Goal: Task Accomplishment & Management: Manage account settings

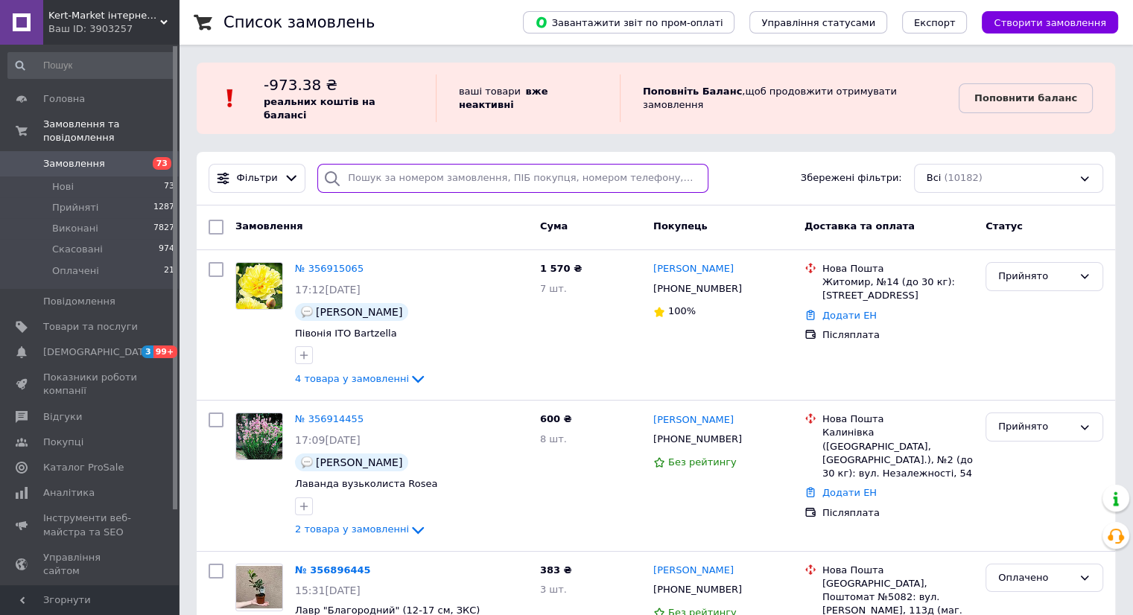
click at [462, 166] on input "search" at bounding box center [512, 178] width 391 height 29
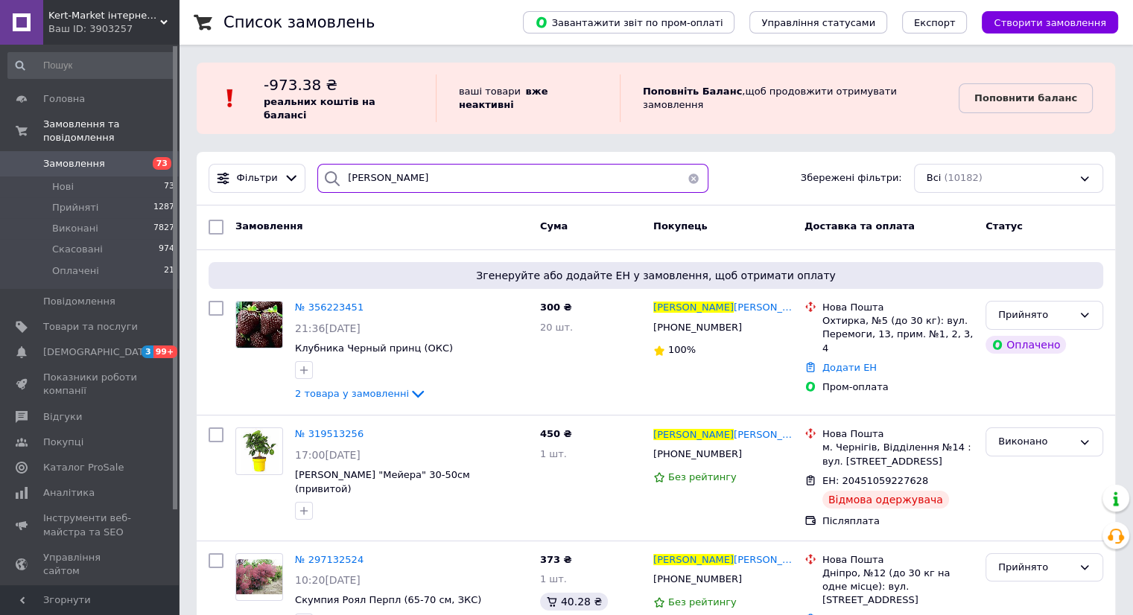
type input "маренков ростислав"
click at [840, 362] on link "Додати ЕН" at bounding box center [849, 367] width 54 height 11
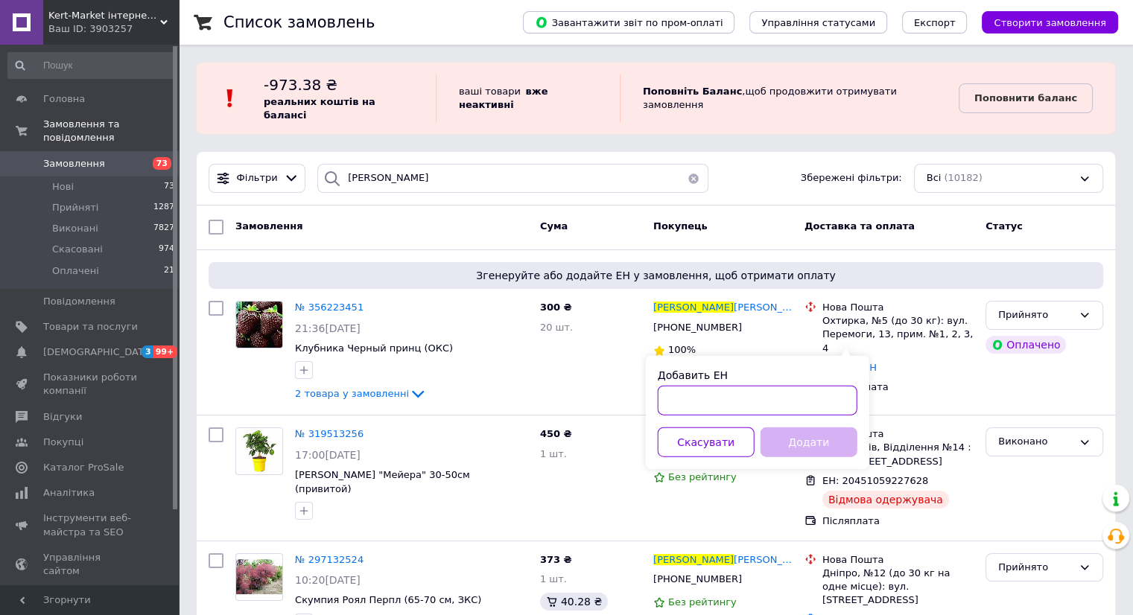
click at [766, 398] on input "Добавить ЕН" at bounding box center [758, 401] width 200 height 30
paste input "20451225094274"
type input "20451225094274"
click at [805, 445] on button "Додати" at bounding box center [809, 443] width 97 height 30
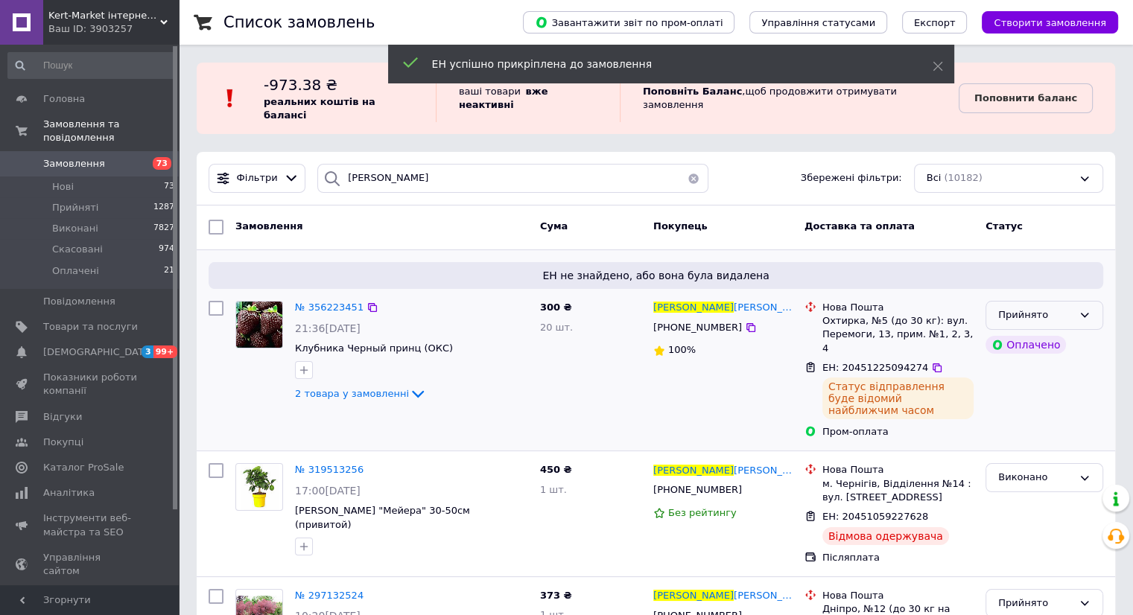
click at [1076, 302] on div "Прийнято" at bounding box center [1045, 315] width 118 height 29
click at [1062, 333] on li "Виконано" at bounding box center [1044, 347] width 116 height 28
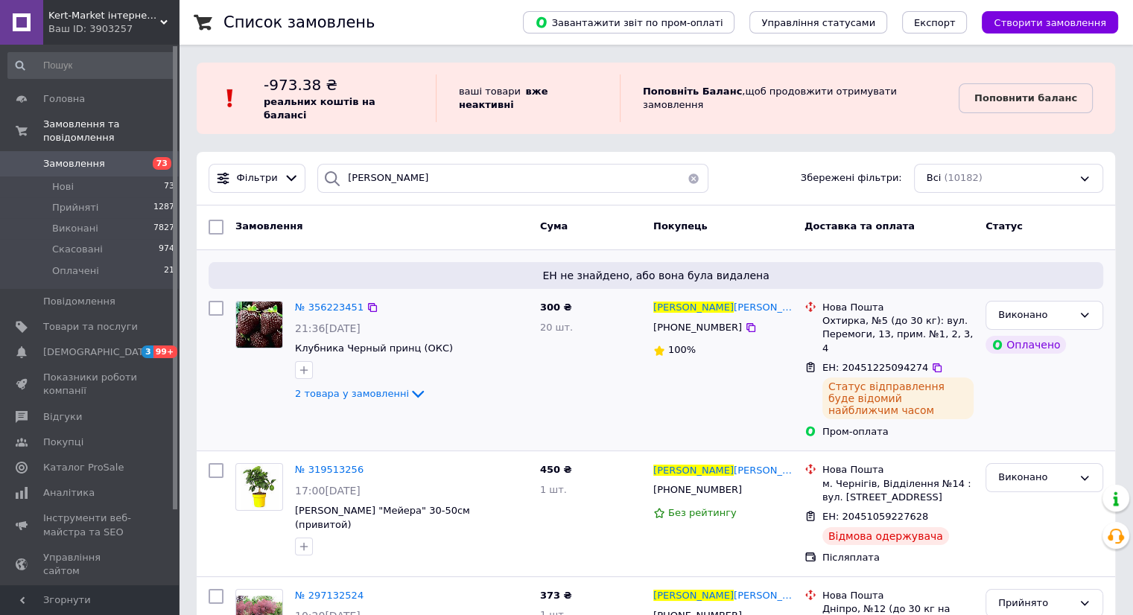
click at [689, 164] on button "button" at bounding box center [694, 178] width 30 height 29
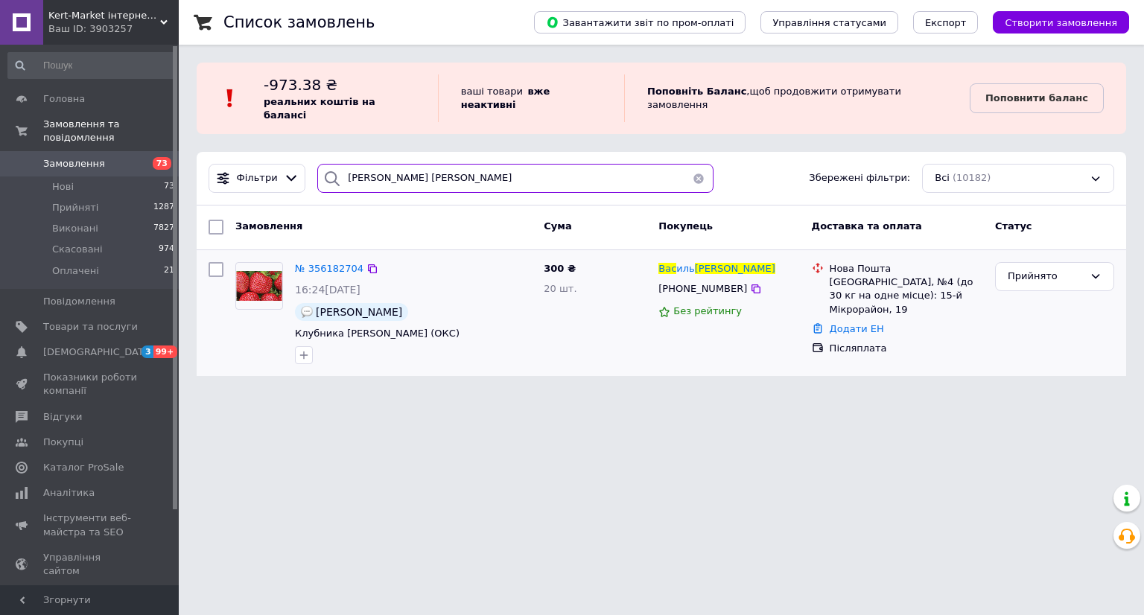
type input "оніщук Вас"
click at [847, 320] on div "Додати ЕН" at bounding box center [906, 330] width 159 height 20
click at [854, 323] on link "Додати ЕН" at bounding box center [857, 328] width 54 height 11
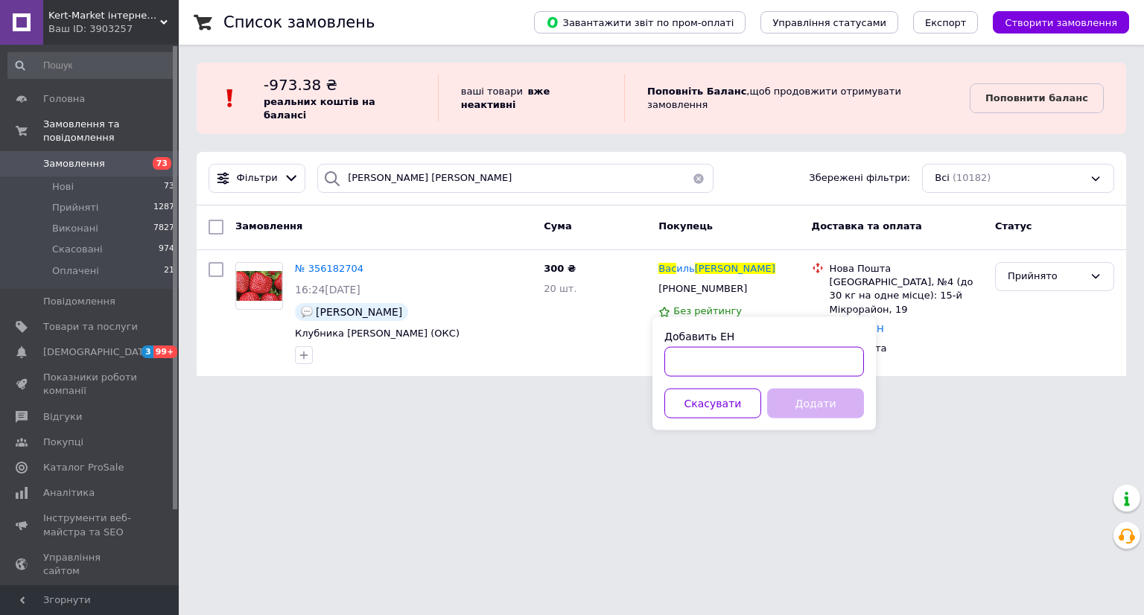
click at [767, 356] on input "Добавить ЕН" at bounding box center [764, 362] width 200 height 30
paste input "20451225079671"
type input "20451225079671"
click at [810, 402] on button "Додати" at bounding box center [815, 404] width 97 height 30
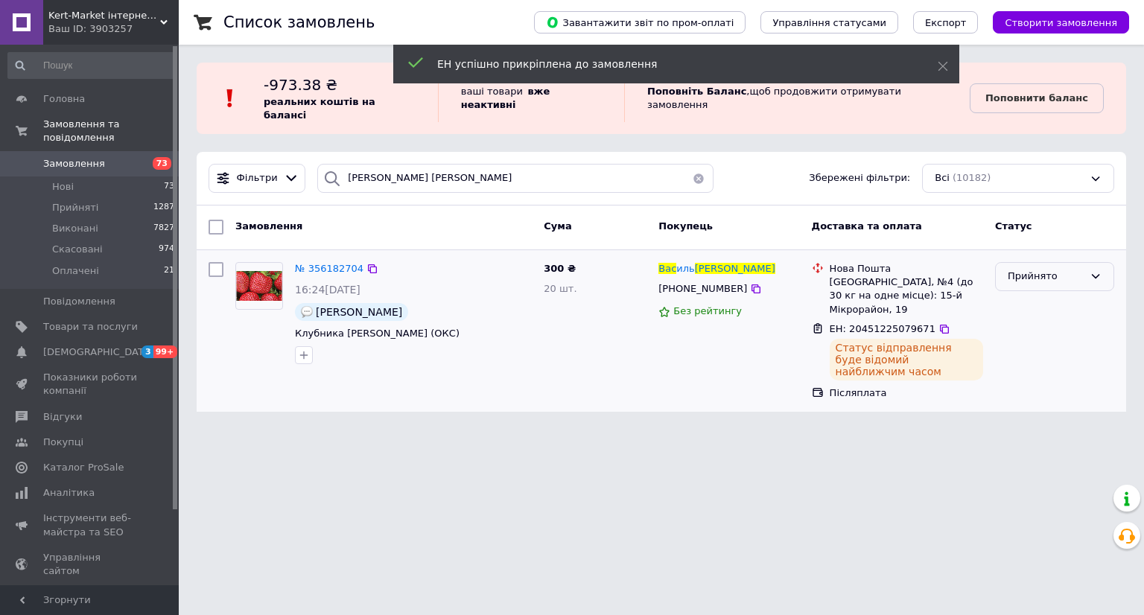
click at [1100, 270] on icon at bounding box center [1096, 276] width 12 height 12
click at [1071, 294] on li "Виконано" at bounding box center [1055, 308] width 118 height 28
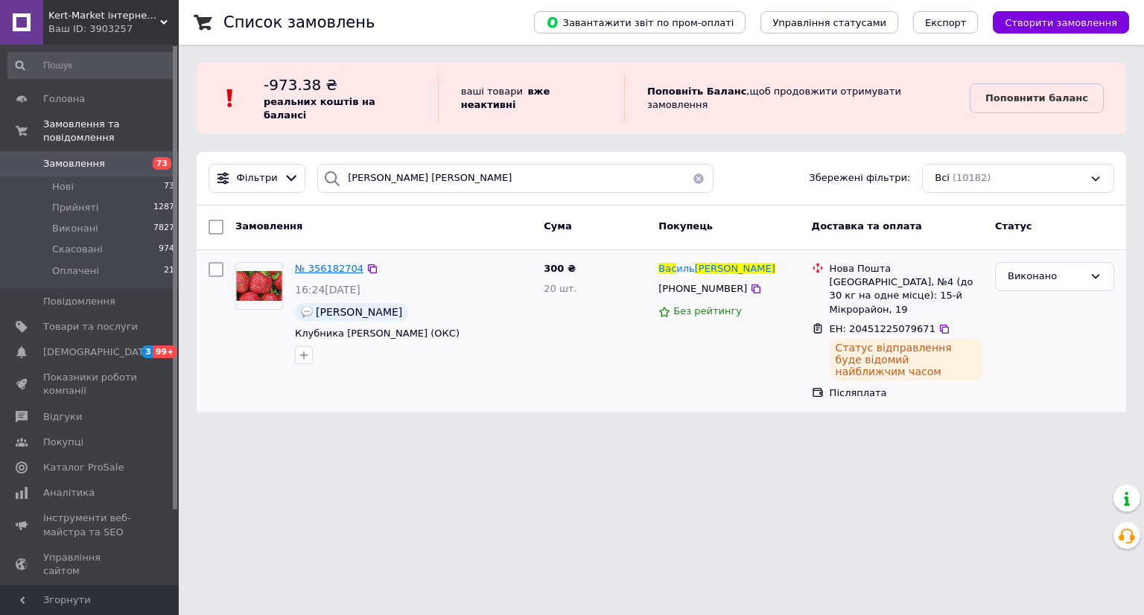
click at [329, 263] on span "№ 356182704" at bounding box center [329, 268] width 69 height 11
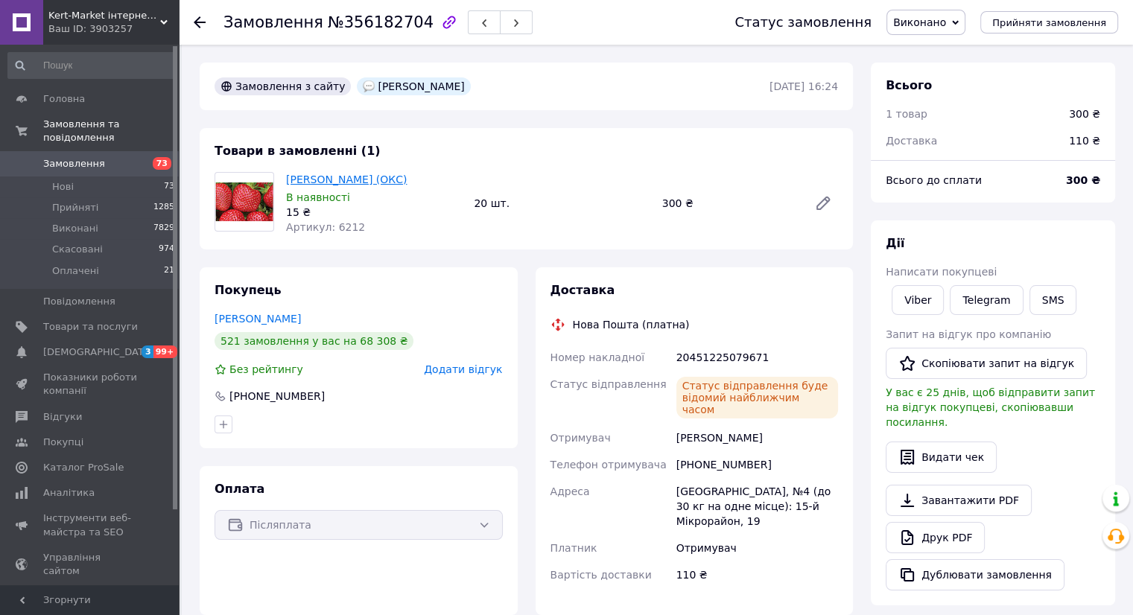
click at [292, 179] on link "Полуниця Мальвіна (ОКС)" at bounding box center [346, 180] width 121 height 12
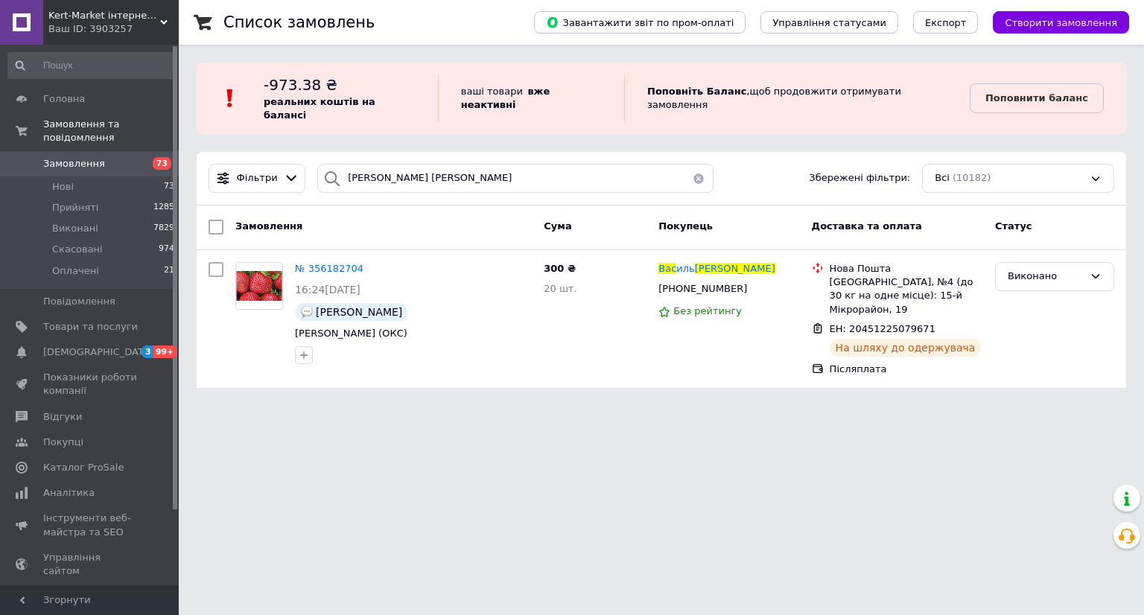
click at [693, 167] on button "button" at bounding box center [699, 178] width 30 height 29
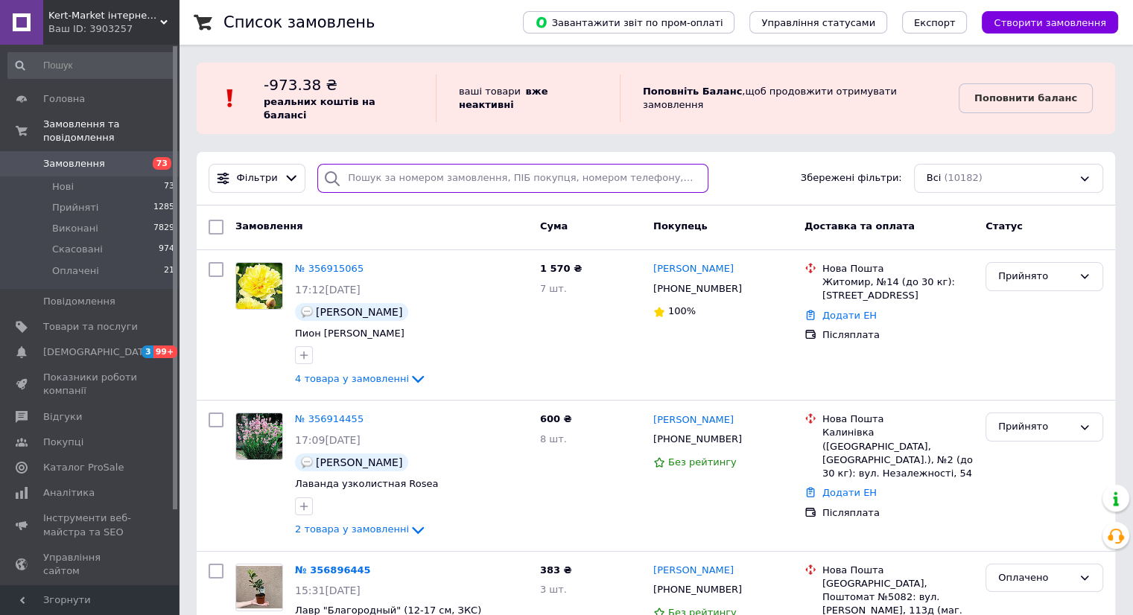
click at [552, 171] on input "search" at bounding box center [512, 178] width 391 height 29
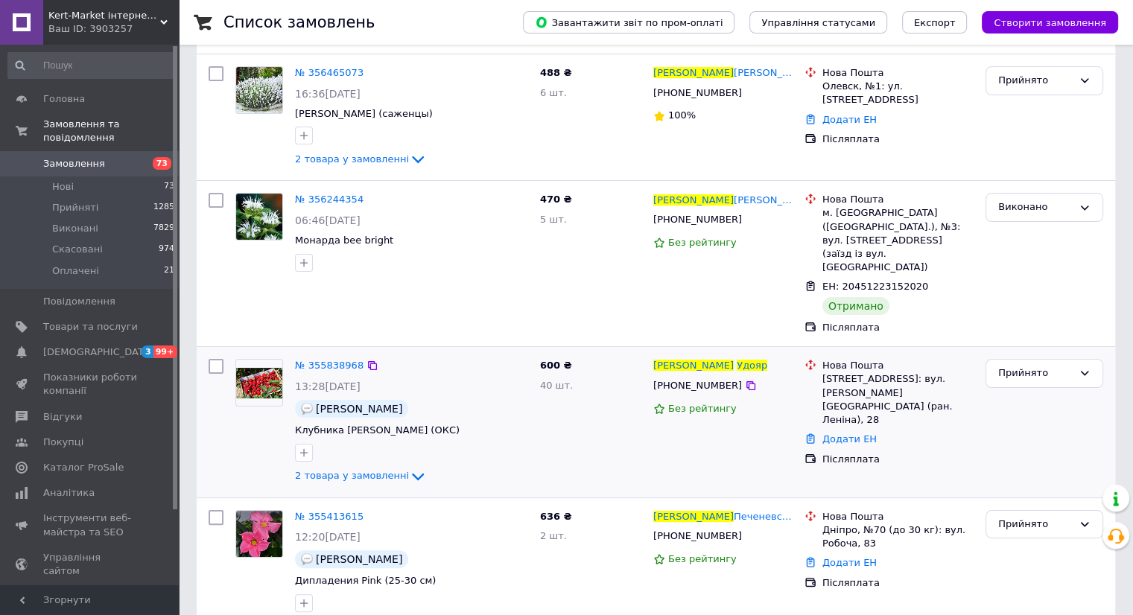
scroll to position [223, 0]
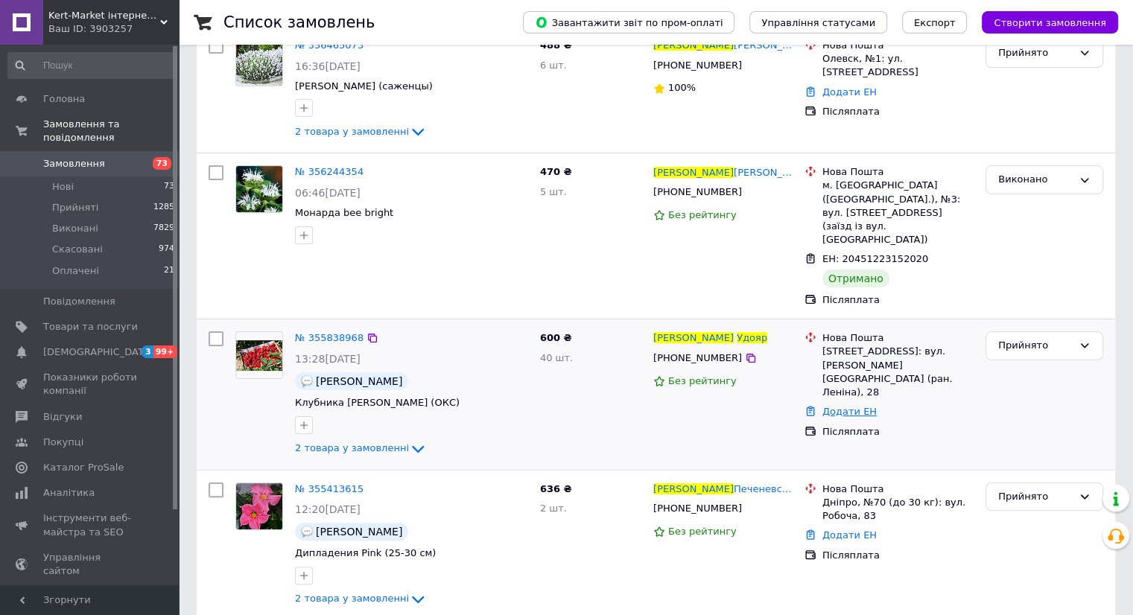
type input "удояр [PERSON_NAME]"
click at [838, 406] on link "Додати ЕН" at bounding box center [849, 411] width 54 height 11
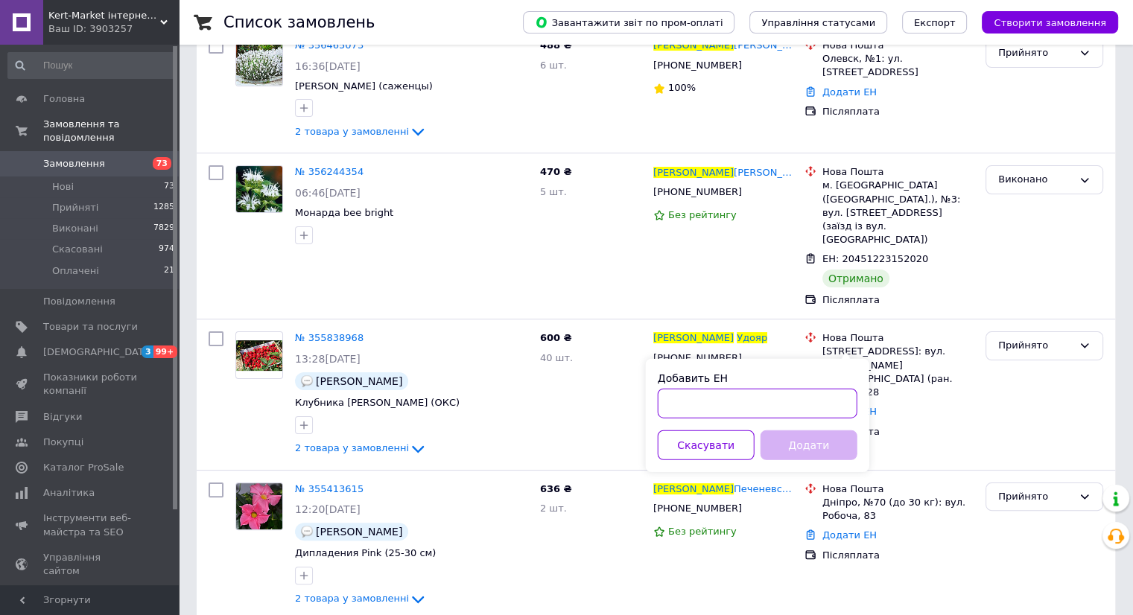
click at [706, 402] on input "Добавить ЕН" at bounding box center [758, 404] width 200 height 30
paste input "20451225077773"
type input "20451225077773"
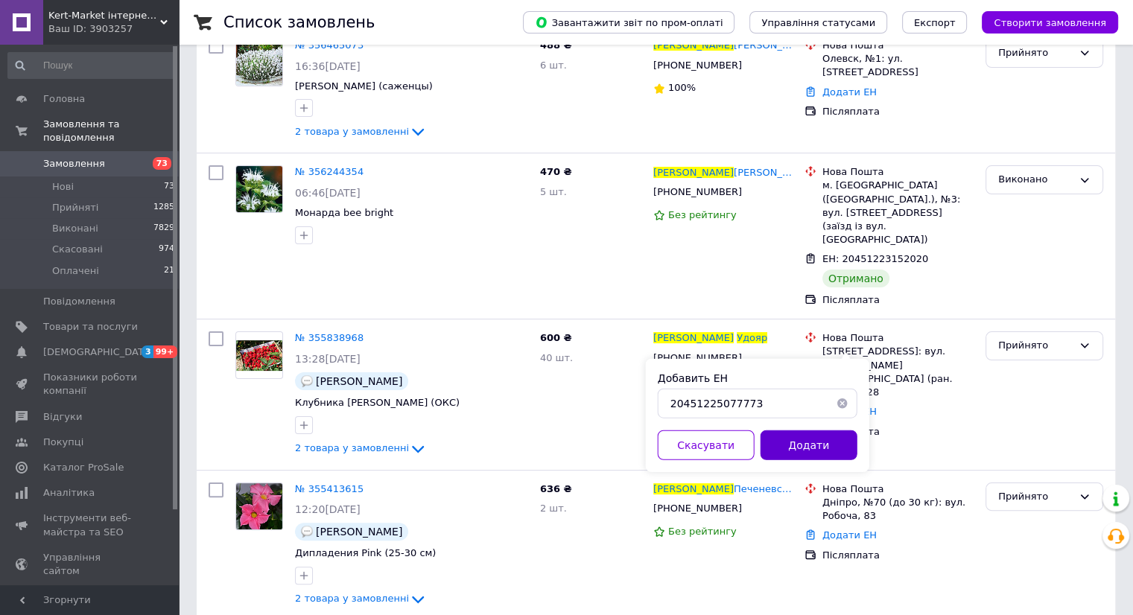
click at [819, 450] on button "Додати" at bounding box center [809, 446] width 97 height 30
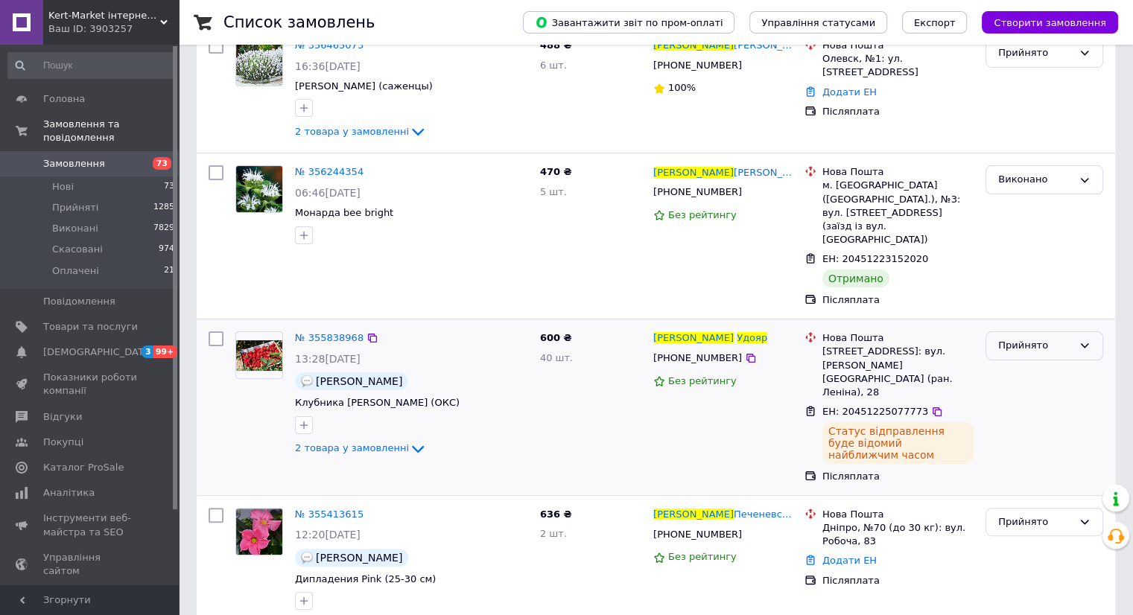
click at [1085, 340] on icon at bounding box center [1085, 346] width 12 height 12
click at [1062, 364] on li "Виконано" at bounding box center [1044, 378] width 116 height 28
click at [349, 332] on span "№ 355838968" at bounding box center [329, 337] width 69 height 11
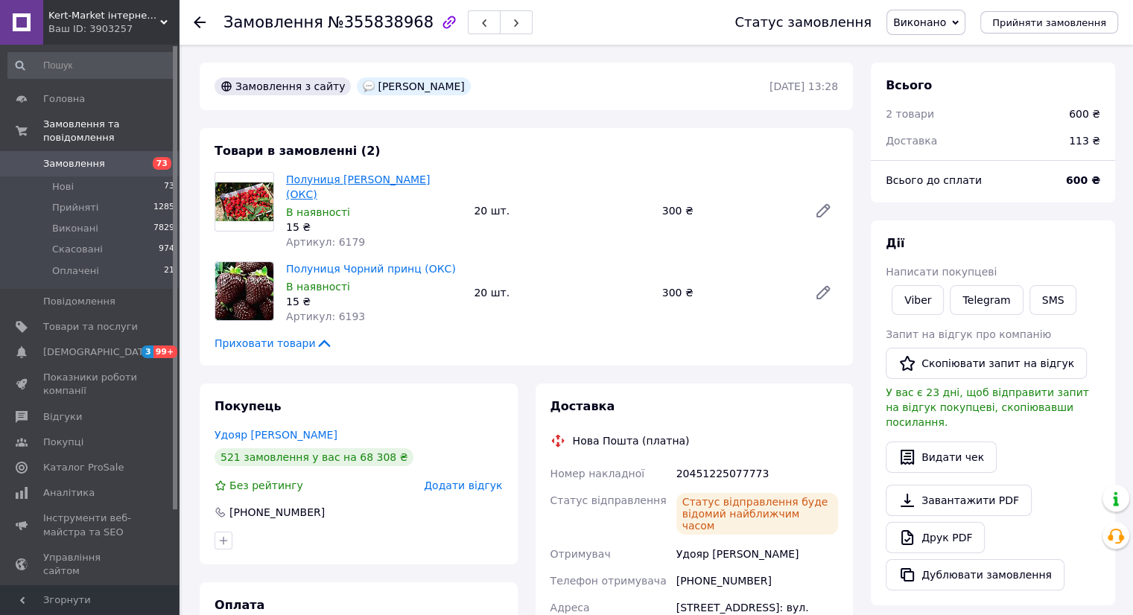
click at [335, 182] on link "Полуниця [PERSON_NAME] (ОКС)" at bounding box center [358, 187] width 144 height 27
click at [331, 264] on link "Полуниця Чорний принц (ОКС)" at bounding box center [371, 269] width 170 height 12
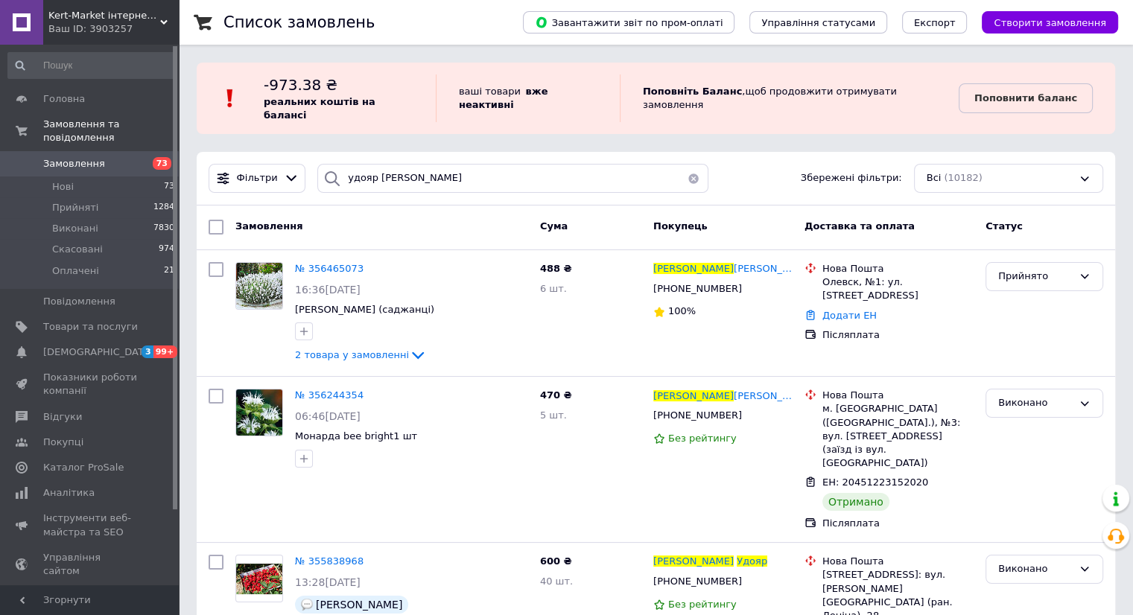
click at [687, 166] on button "button" at bounding box center [694, 178] width 30 height 29
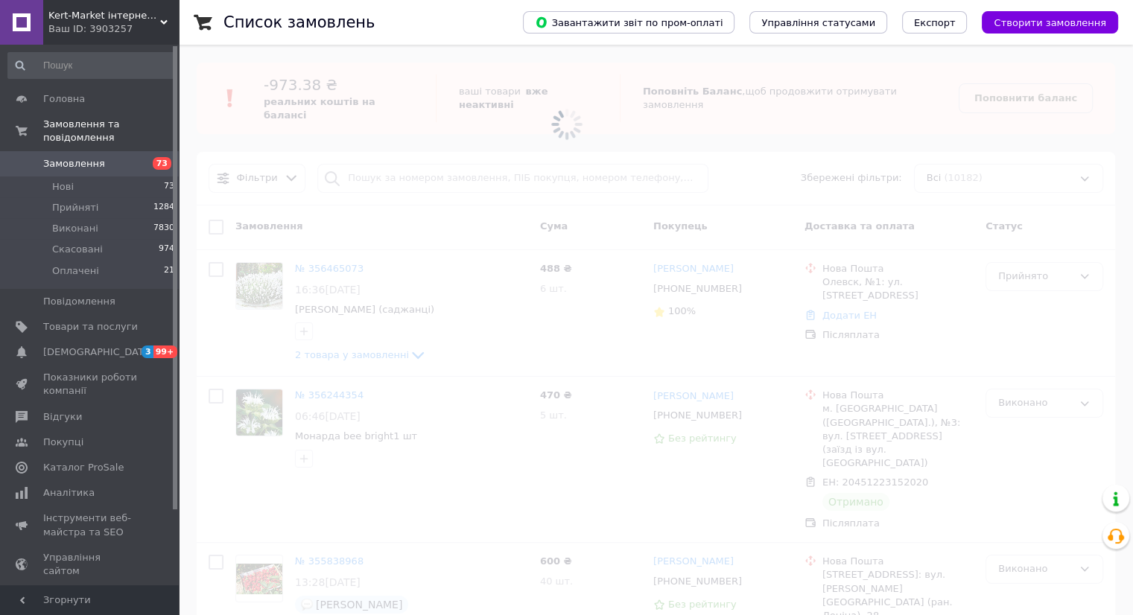
click at [486, 165] on span at bounding box center [566, 124] width 1133 height 248
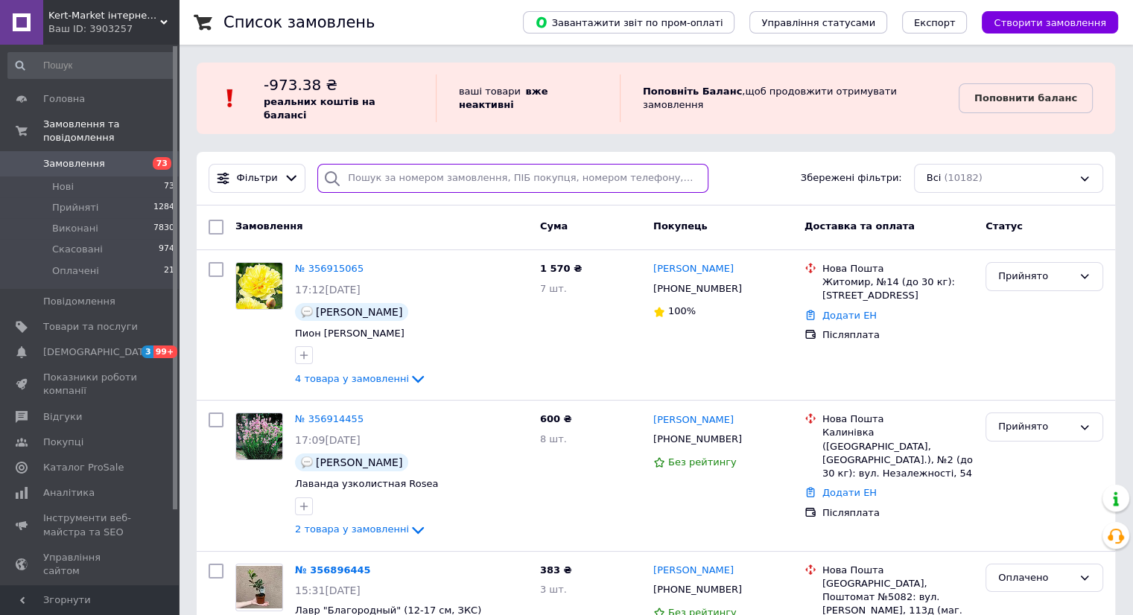
click at [441, 171] on input "search" at bounding box center [512, 178] width 391 height 29
type input "и"
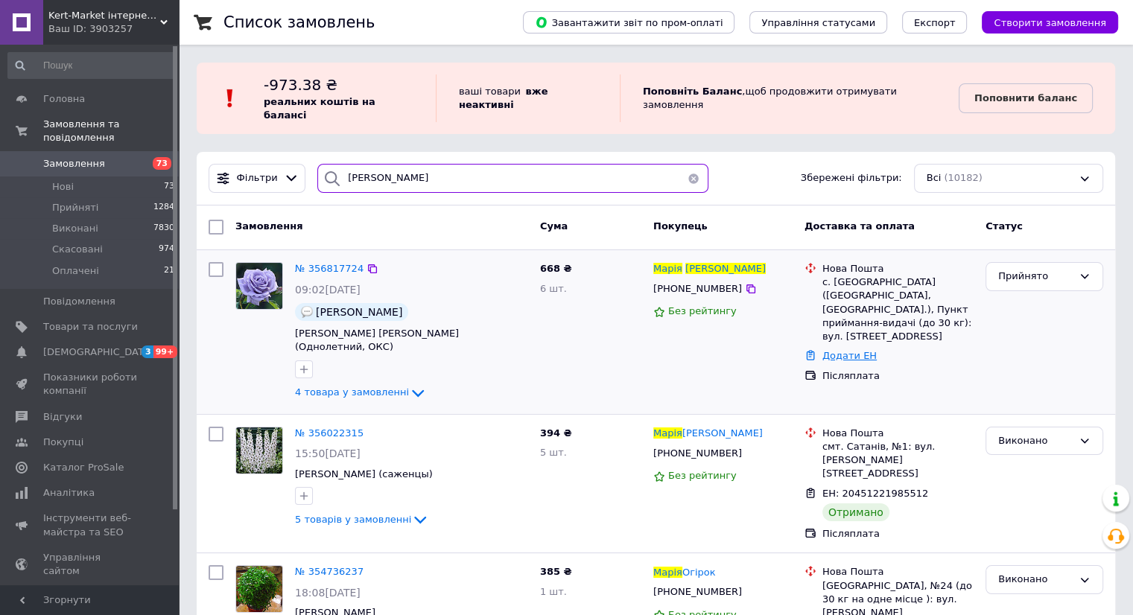
type input "[PERSON_NAME]"
click at [846, 350] on link "Додати ЕН" at bounding box center [849, 355] width 54 height 11
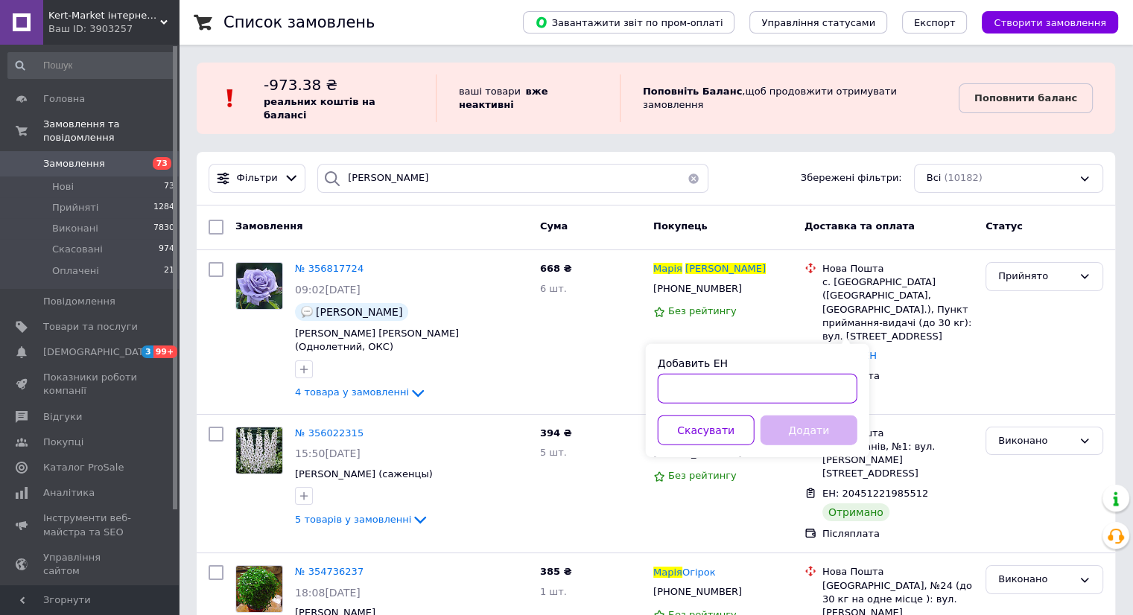
click at [728, 392] on input "Добавить ЕН" at bounding box center [758, 389] width 200 height 30
paste input "20451225070132"
type input "20451225070132"
click at [787, 434] on button "Додати" at bounding box center [809, 431] width 97 height 30
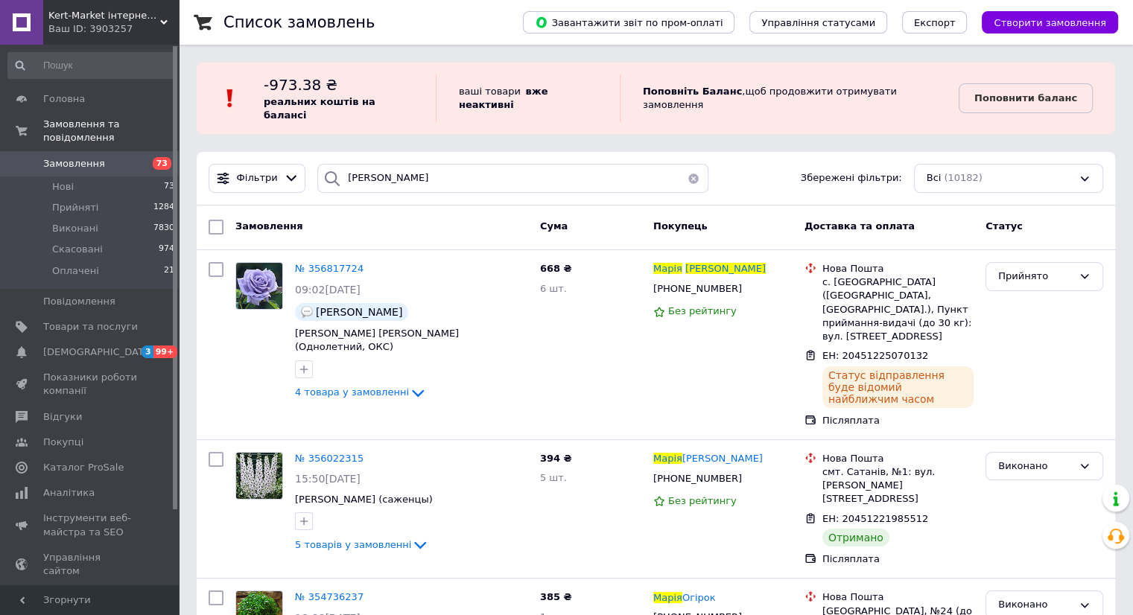
click at [1085, 274] on icon at bounding box center [1085, 276] width 8 height 4
click at [1068, 294] on li "Виконано" at bounding box center [1044, 308] width 116 height 28
click at [312, 263] on span "№ 356817724" at bounding box center [329, 268] width 69 height 11
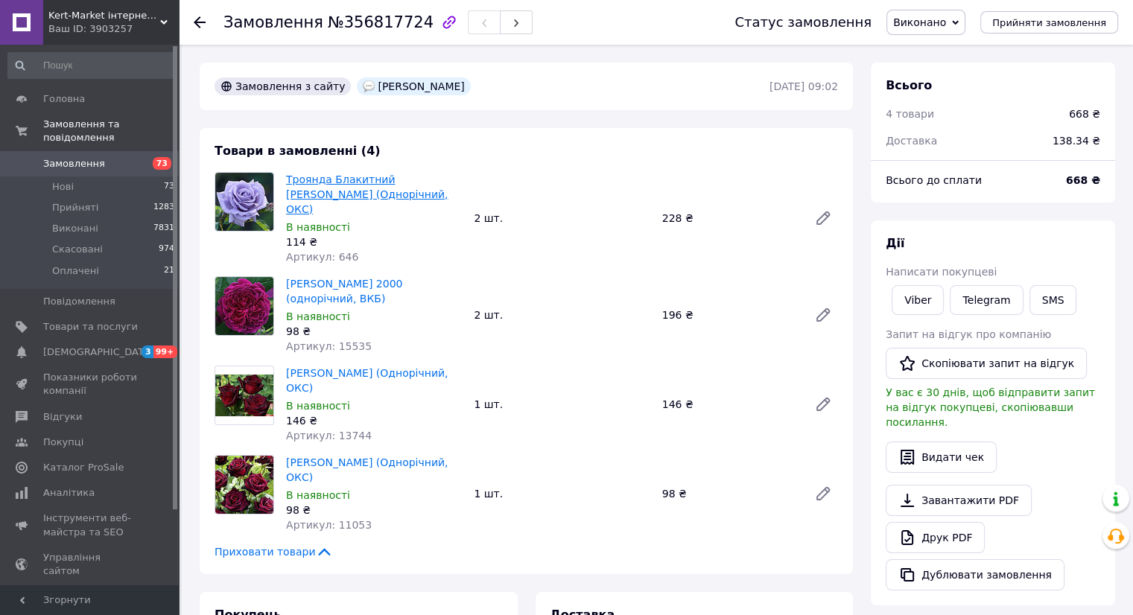
click at [325, 180] on link "Троянда Блакитний [PERSON_NAME] (Однорічний, ОКС)" at bounding box center [367, 195] width 162 height 42
click at [309, 278] on link "[PERSON_NAME] 2000 (однорічний, ВКБ)" at bounding box center [344, 291] width 116 height 27
click at [353, 367] on link "[PERSON_NAME] (Однорічний, ОКС)" at bounding box center [367, 380] width 162 height 27
click at [334, 457] on link "[PERSON_NAME] (Однорічний, ОКС)" at bounding box center [367, 470] width 162 height 27
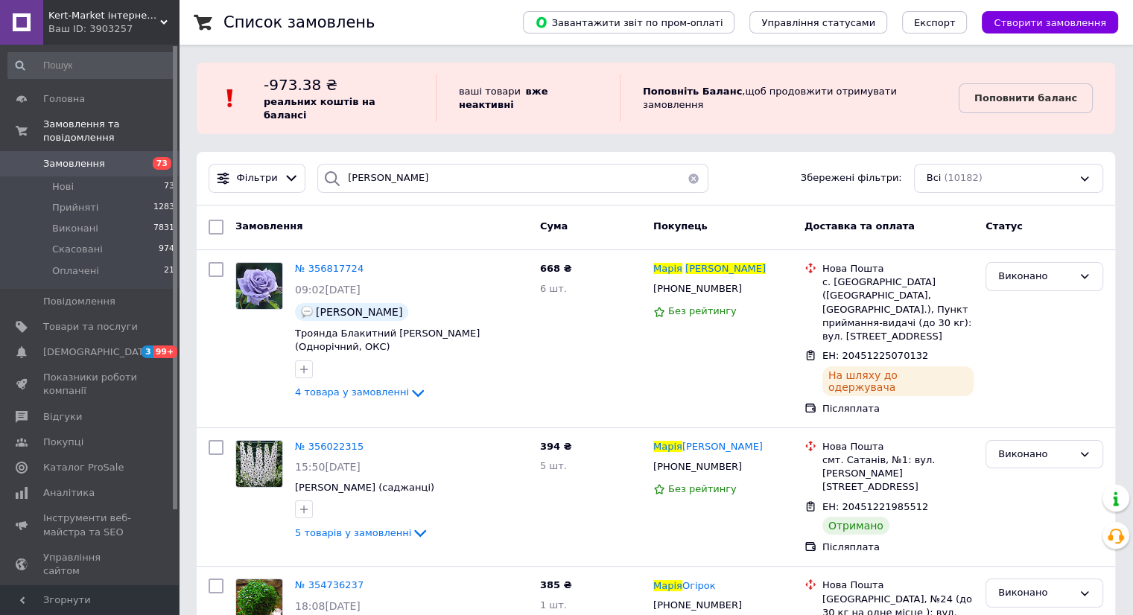
click at [687, 164] on button "button" at bounding box center [694, 178] width 30 height 29
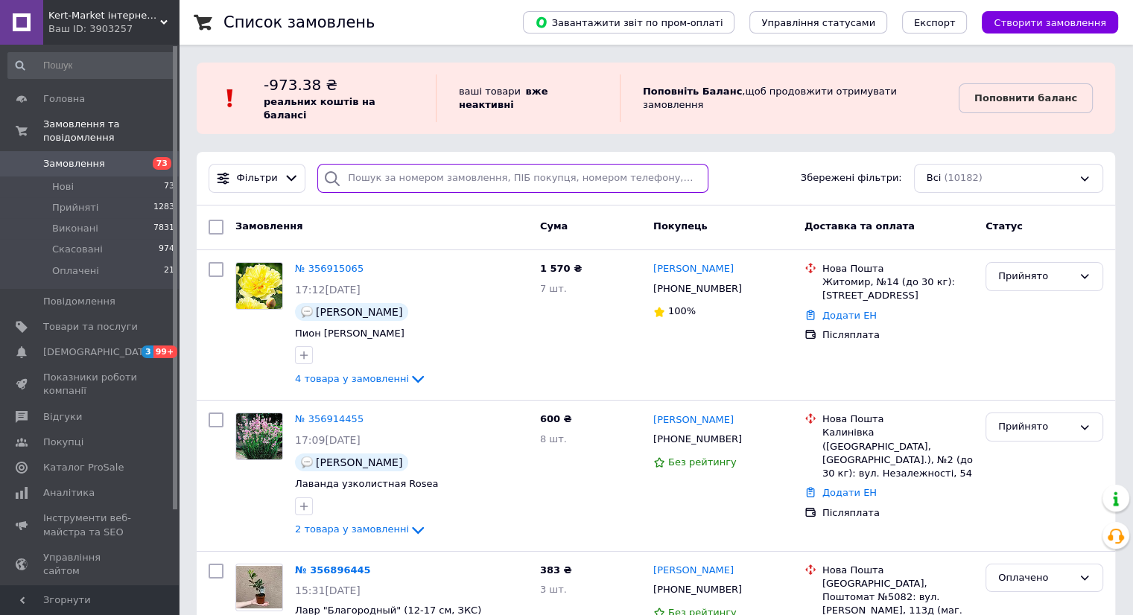
click at [418, 165] on input "search" at bounding box center [512, 178] width 391 height 29
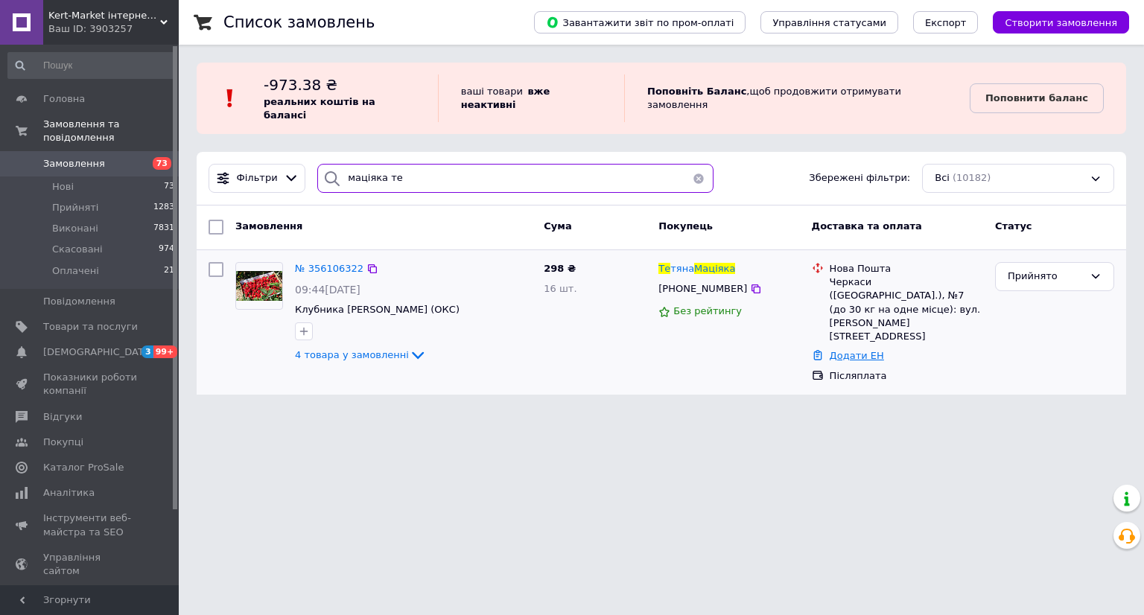
type input "маціяка те"
click at [847, 350] on link "Додати ЕН" at bounding box center [857, 355] width 54 height 11
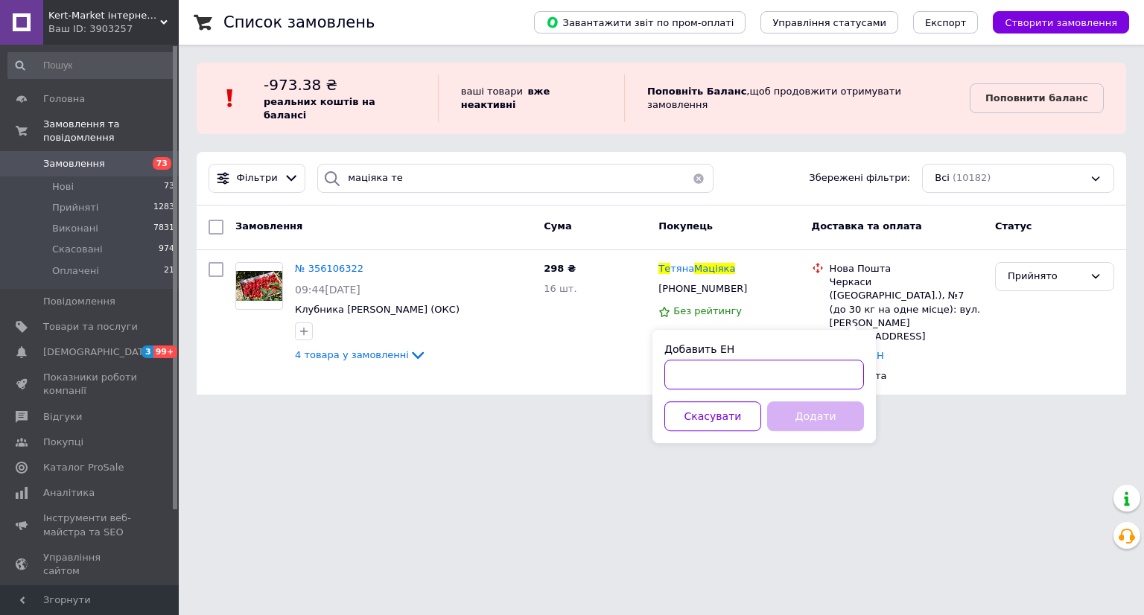
click at [767, 367] on input "Добавить ЕН" at bounding box center [764, 375] width 200 height 30
click at [700, 370] on input "Добавить ЕН" at bounding box center [764, 375] width 200 height 30
paste input "20451225063355"
type input "20451225063355"
click at [852, 415] on button "Додати" at bounding box center [815, 417] width 97 height 30
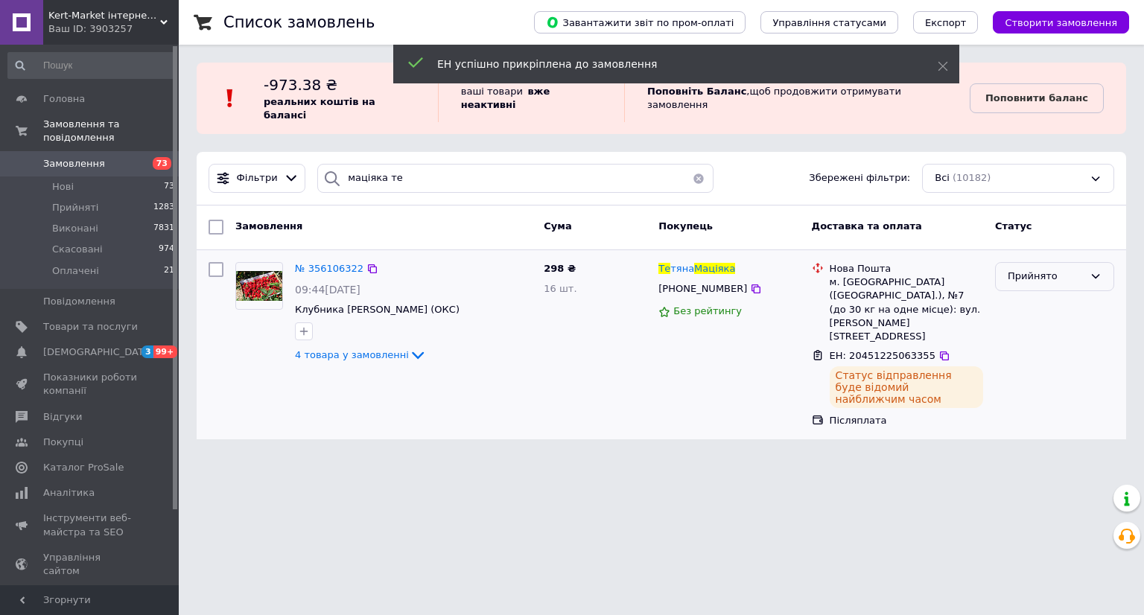
click at [1094, 270] on icon at bounding box center [1096, 276] width 12 height 12
click at [1070, 294] on li "Виконано" at bounding box center [1055, 308] width 118 height 28
click at [319, 263] on span "№ 356106322" at bounding box center [329, 268] width 69 height 11
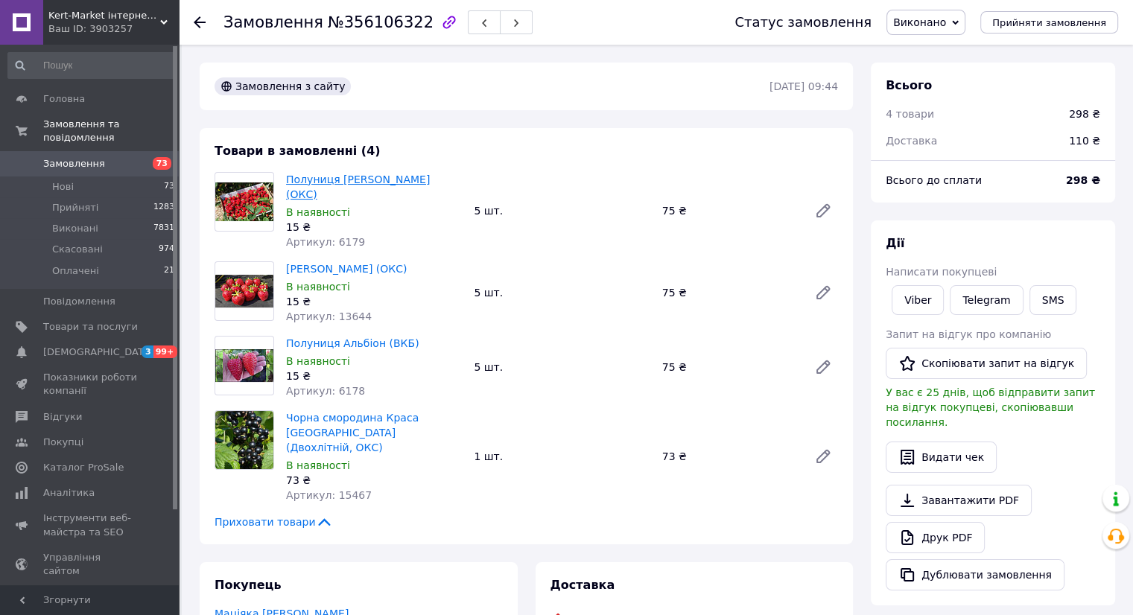
click at [313, 177] on link "Полуниця [PERSON_NAME] (ОКС)" at bounding box center [358, 187] width 144 height 27
click at [345, 270] on link "[PERSON_NAME] (ОКС)" at bounding box center [346, 269] width 121 height 12
click at [326, 349] on link "Полуниця Альбіон (ВКБ)" at bounding box center [352, 343] width 133 height 12
click at [344, 418] on link "Чорна смородина Краса [GEOGRAPHIC_DATA] (Двохлітній, ОКС)" at bounding box center [352, 433] width 133 height 42
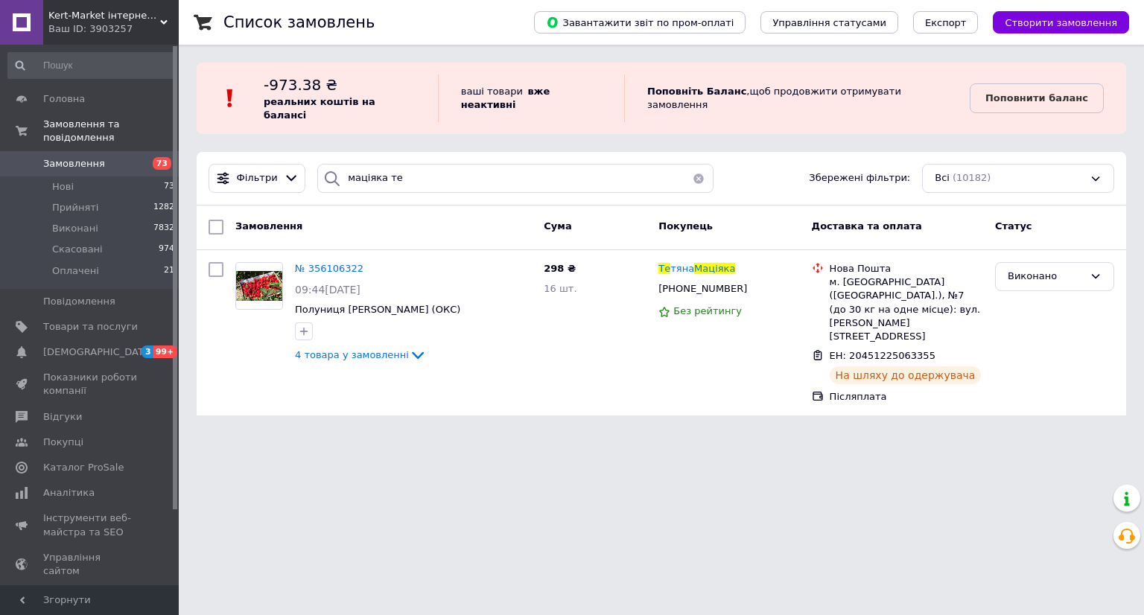
click at [694, 164] on button "button" at bounding box center [699, 178] width 30 height 29
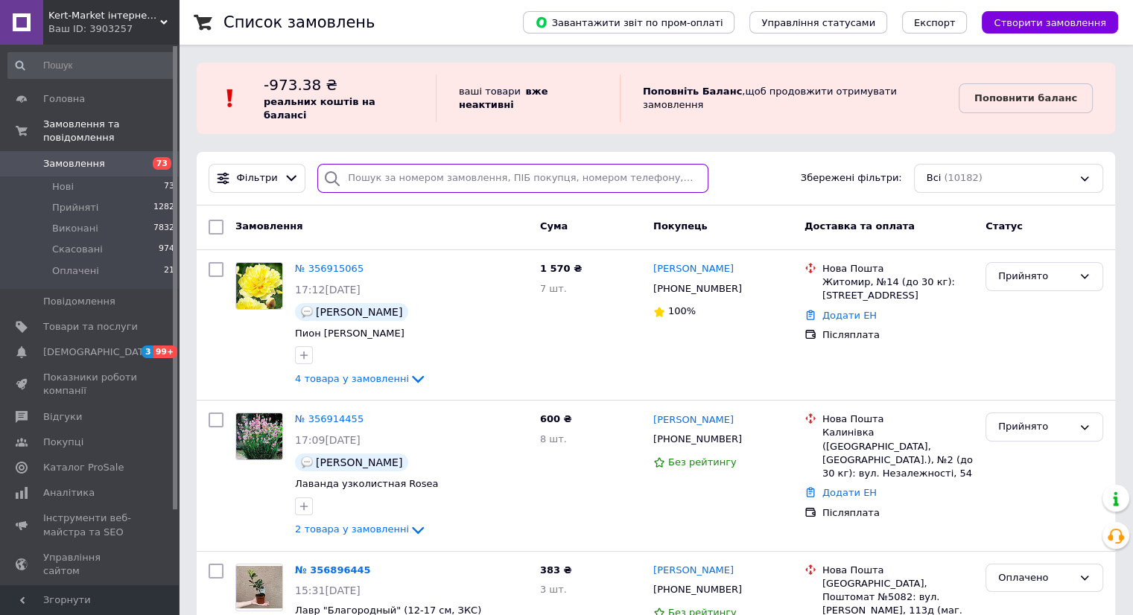
click at [385, 164] on input "search" at bounding box center [512, 178] width 391 height 29
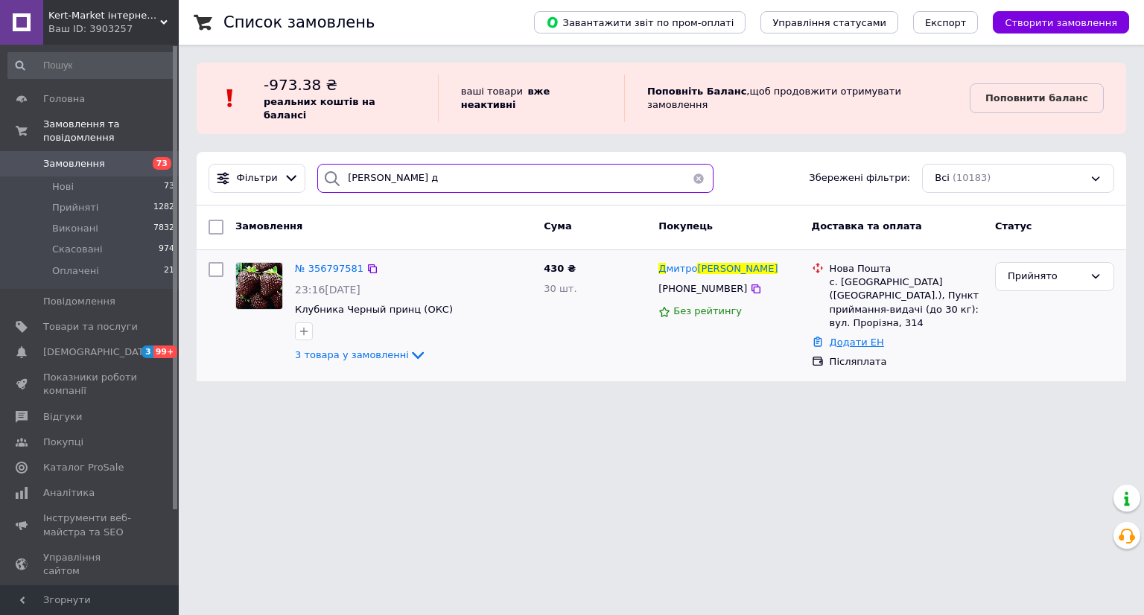
type input "[PERSON_NAME] д"
click at [843, 337] on link "Додати ЕН" at bounding box center [857, 342] width 54 height 11
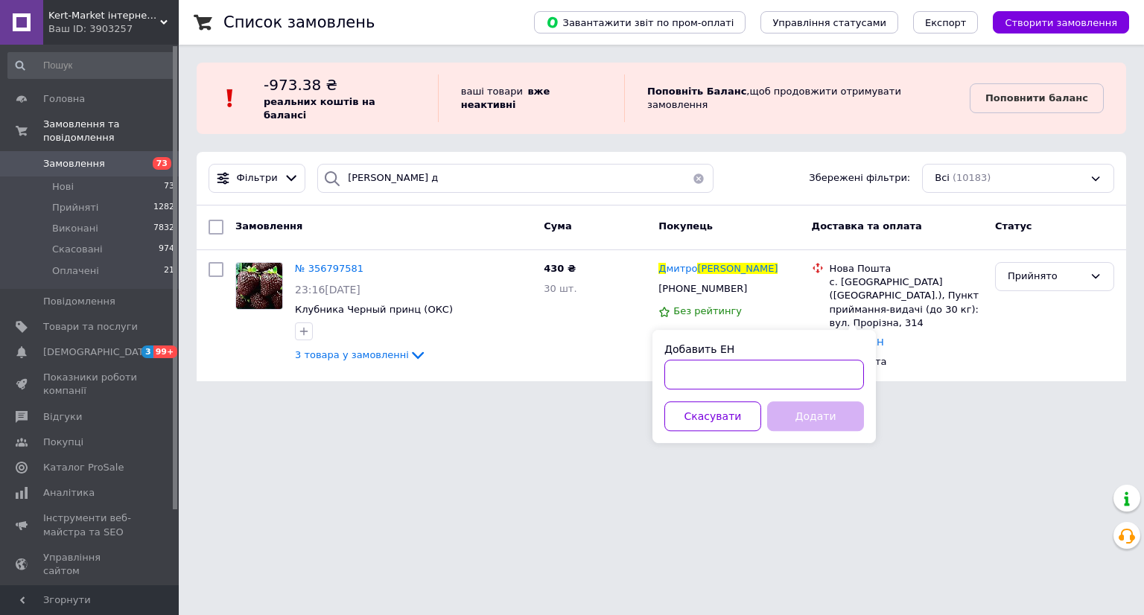
click at [712, 384] on input "Добавить ЕН" at bounding box center [764, 375] width 200 height 30
paste input "20451225059520"
type input "20451225059520"
click at [796, 412] on button "Додати" at bounding box center [815, 417] width 97 height 30
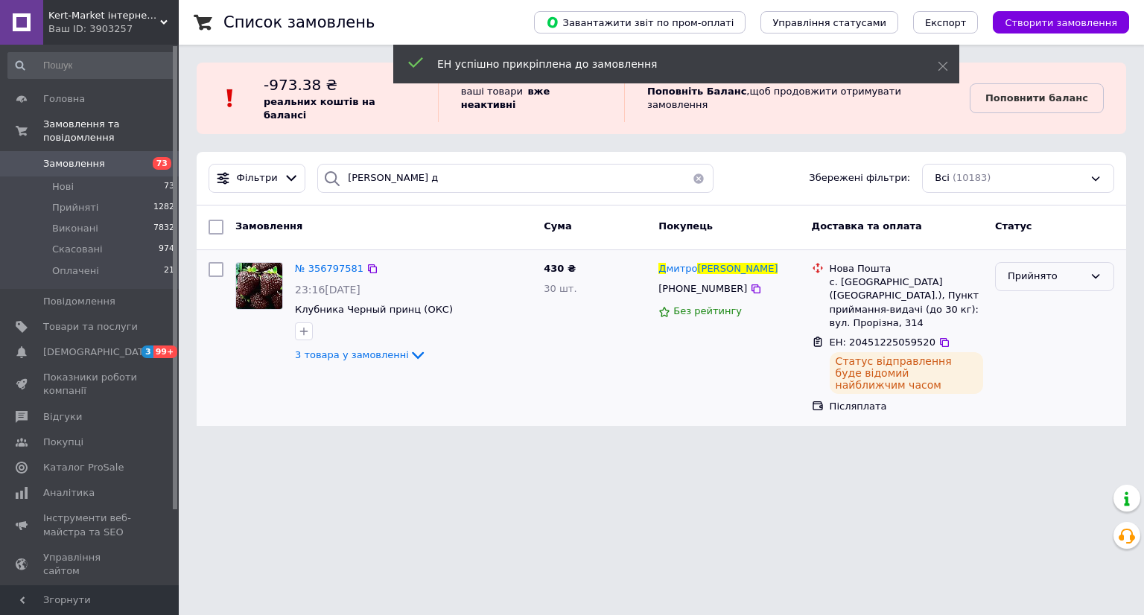
click at [1097, 270] on icon at bounding box center [1096, 276] width 12 height 12
click at [1080, 294] on li "Виконано" at bounding box center [1055, 308] width 118 height 28
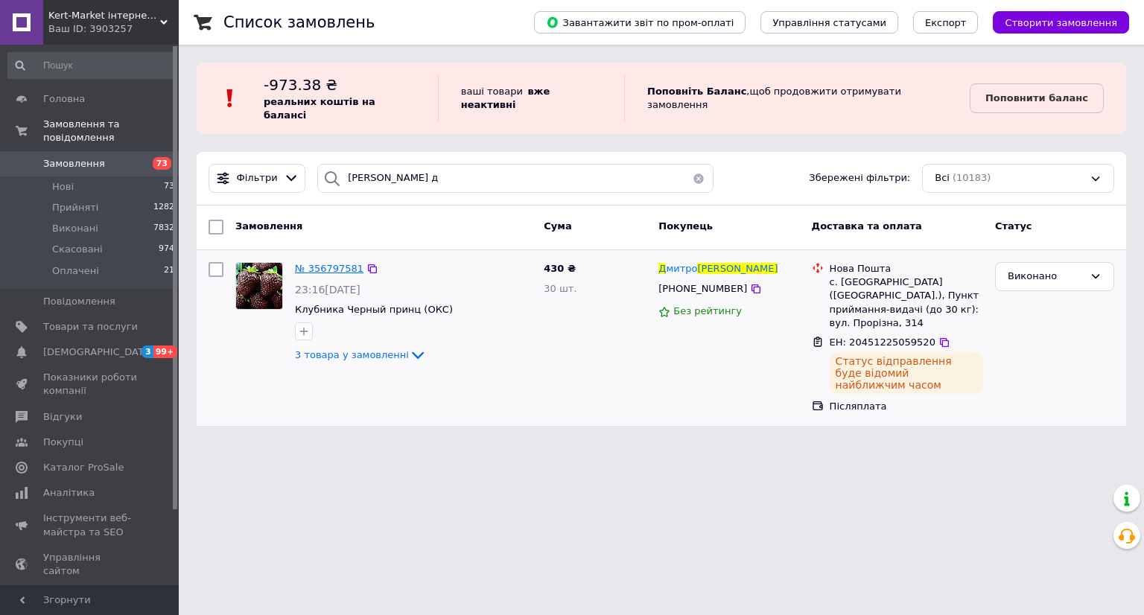
click at [316, 263] on span "№ 356797581" at bounding box center [329, 268] width 69 height 11
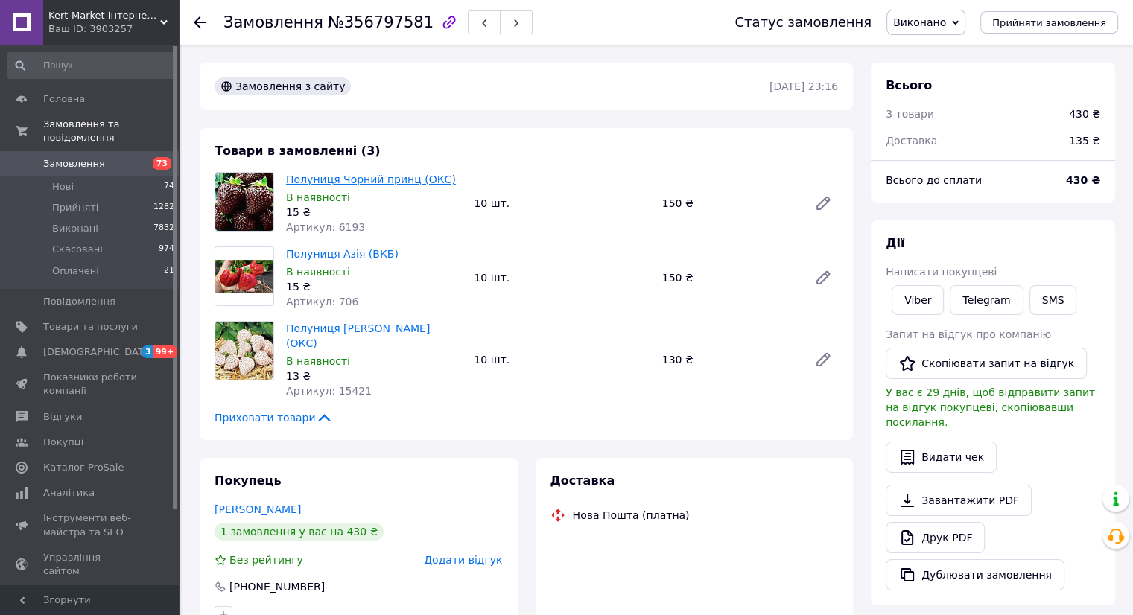
click at [340, 180] on link "Полуниця Чорний принц (ОКС)" at bounding box center [371, 180] width 170 height 12
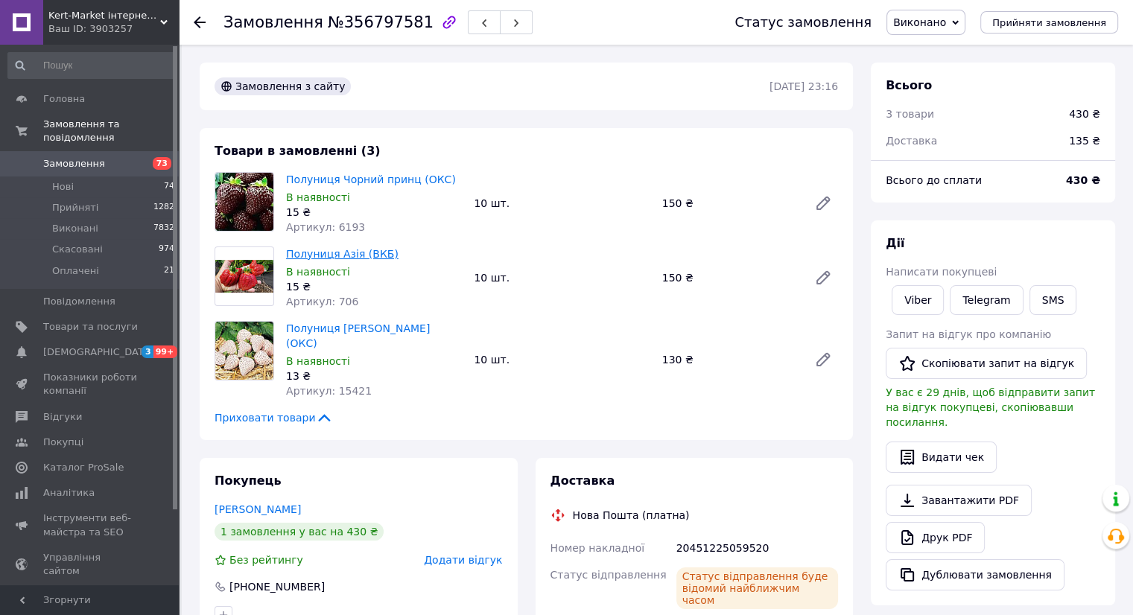
click at [331, 253] on link "Полуниця Азія (ВКБ)" at bounding box center [342, 254] width 112 height 12
click at [319, 332] on link "Полуниця [PERSON_NAME] (ОКС)" at bounding box center [358, 336] width 144 height 27
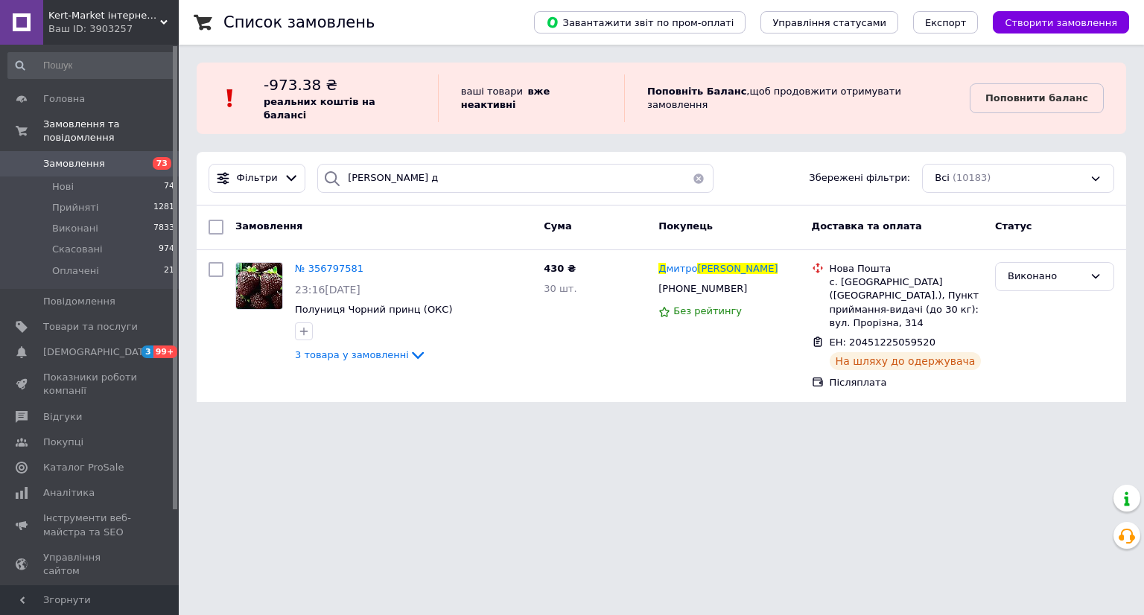
click at [694, 164] on button "button" at bounding box center [699, 178] width 30 height 29
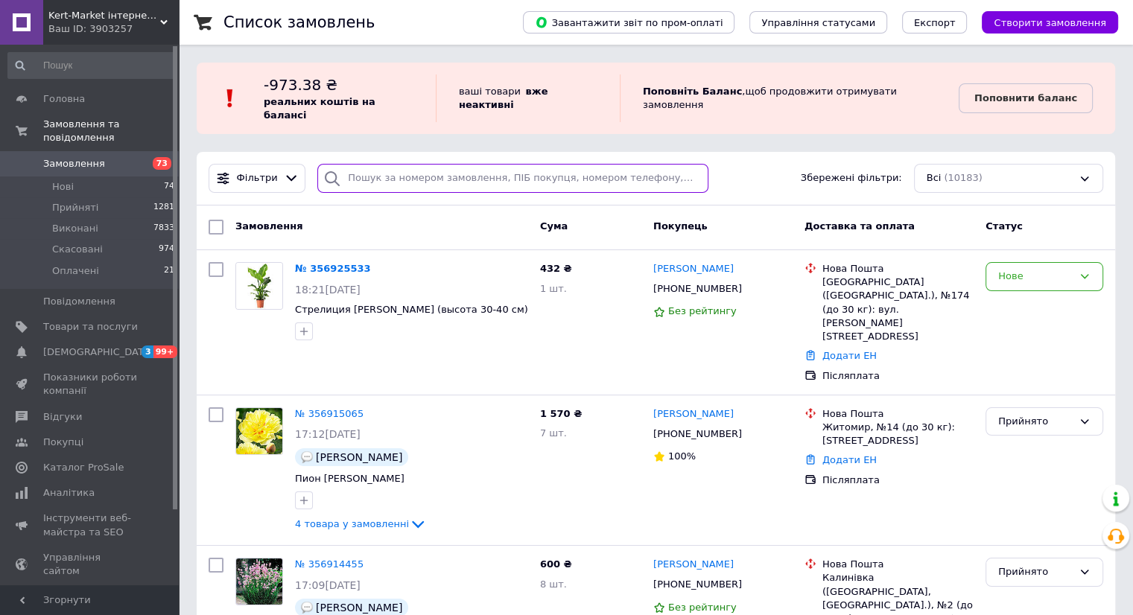
click at [535, 164] on input "search" at bounding box center [512, 178] width 391 height 29
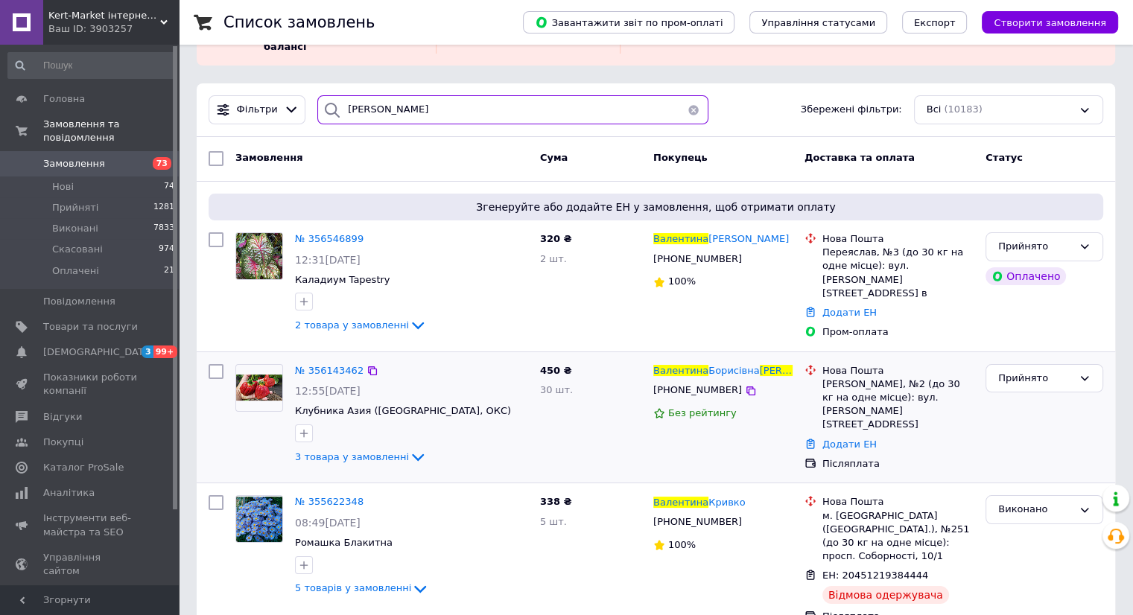
scroll to position [149, 0]
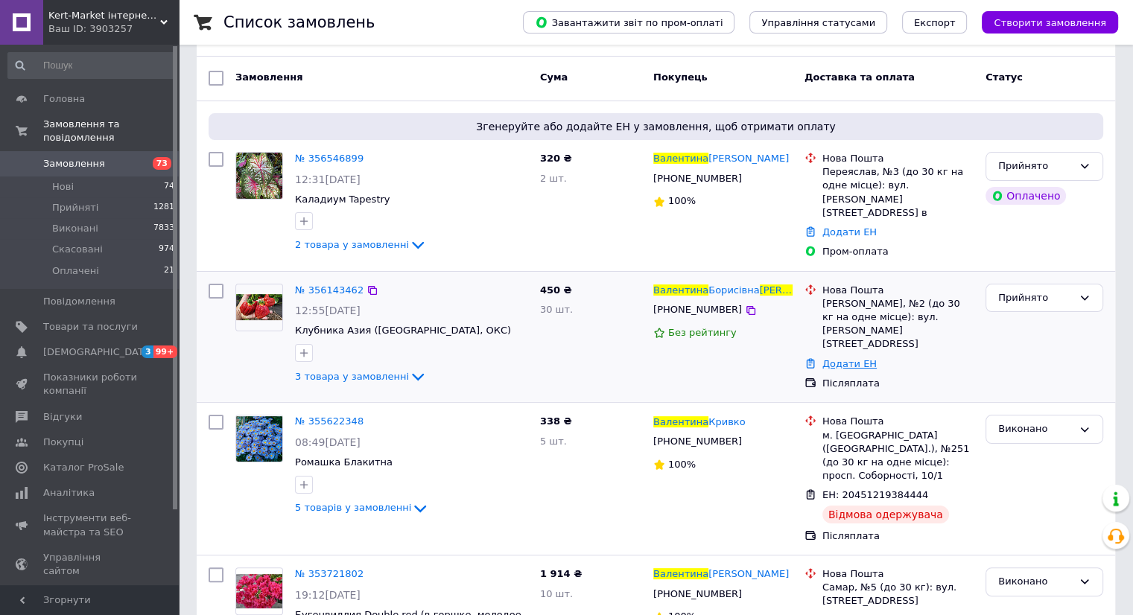
type input "[PERSON_NAME]"
click at [846, 358] on link "Додати ЕН" at bounding box center [849, 363] width 54 height 11
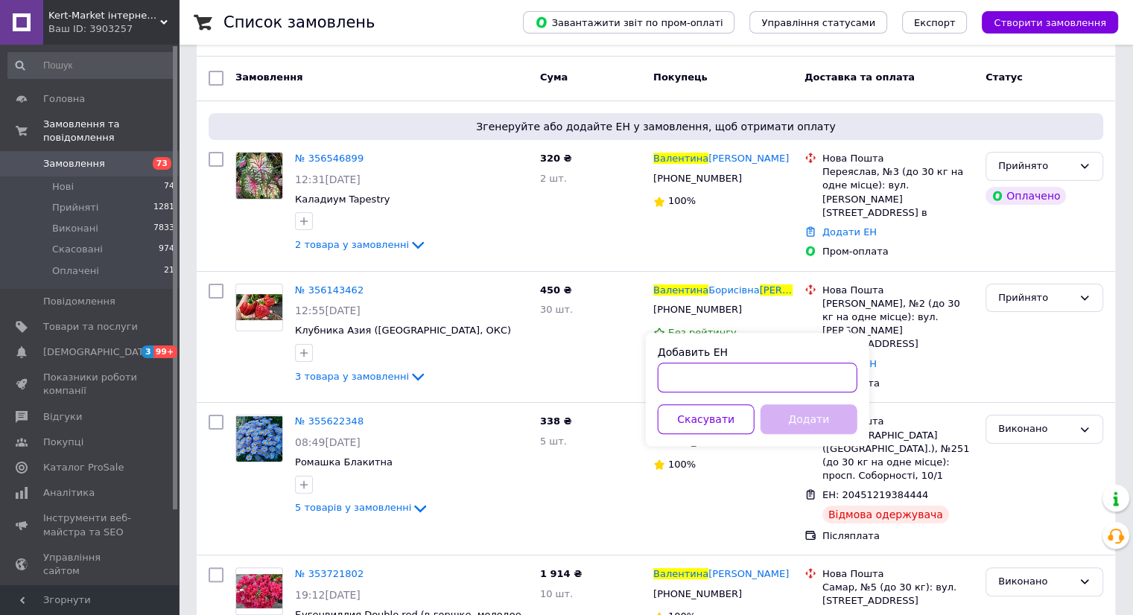
click at [775, 376] on input "Добавить ЕН" at bounding box center [758, 378] width 200 height 30
paste input "20451225054522"
type input "20451225054522"
click at [811, 424] on button "Додати" at bounding box center [809, 420] width 97 height 30
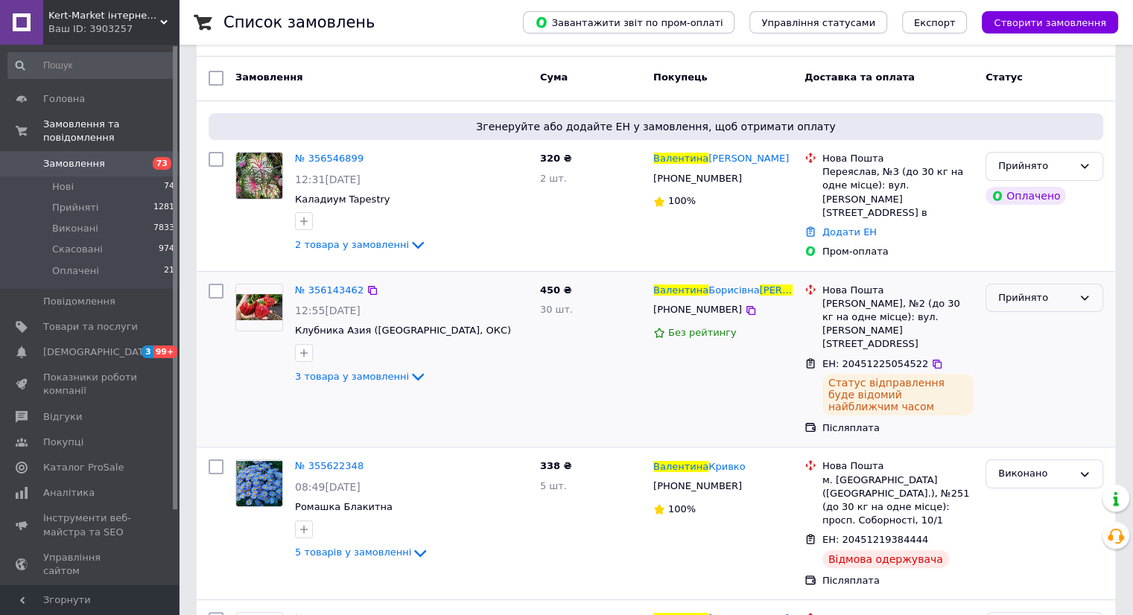
click at [1092, 284] on div "Прийнято" at bounding box center [1045, 298] width 118 height 29
click at [1058, 315] on li "Виконано" at bounding box center [1044, 329] width 116 height 28
click at [335, 285] on span "№ 356143462" at bounding box center [329, 290] width 69 height 11
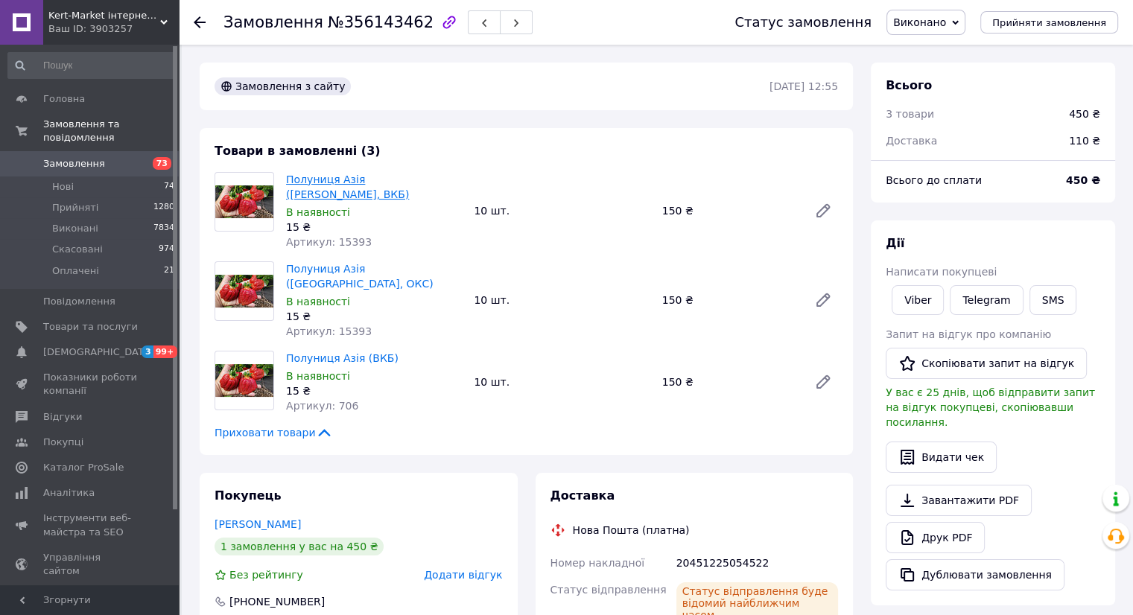
click at [316, 176] on link "Полуниця Азія ([PERSON_NAME], ВКБ)" at bounding box center [347, 187] width 123 height 27
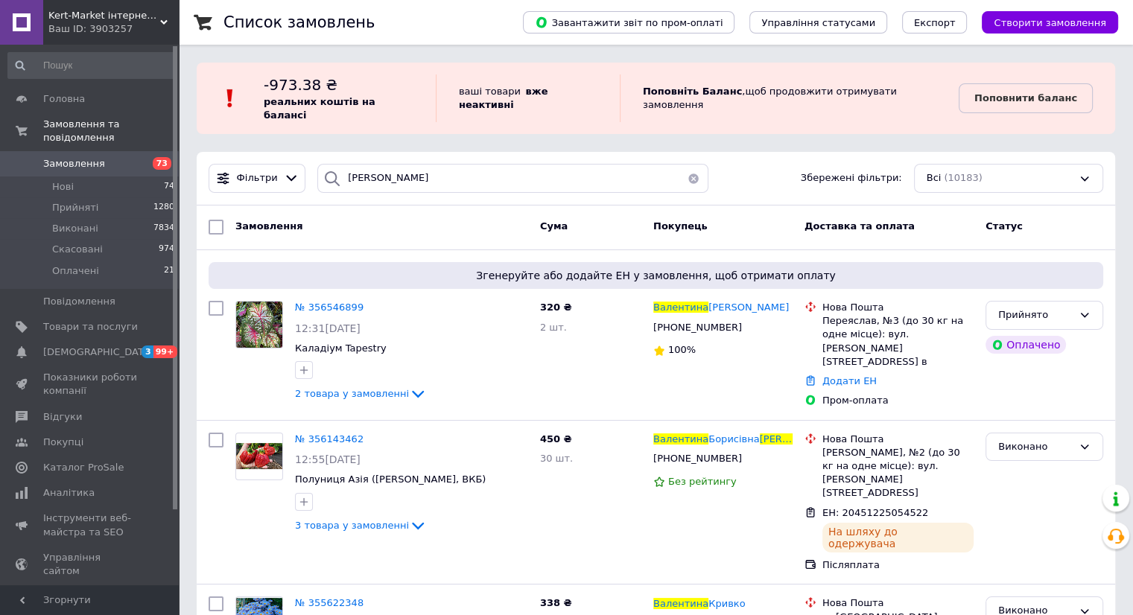
click at [691, 164] on button "button" at bounding box center [694, 178] width 30 height 29
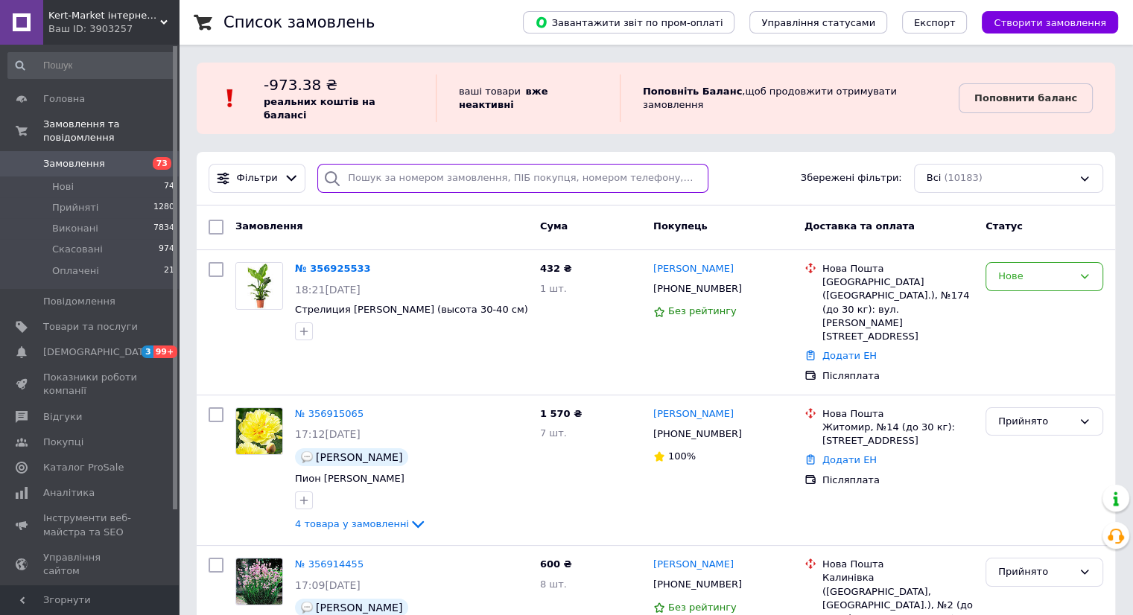
click at [498, 164] on input "search" at bounding box center [512, 178] width 391 height 29
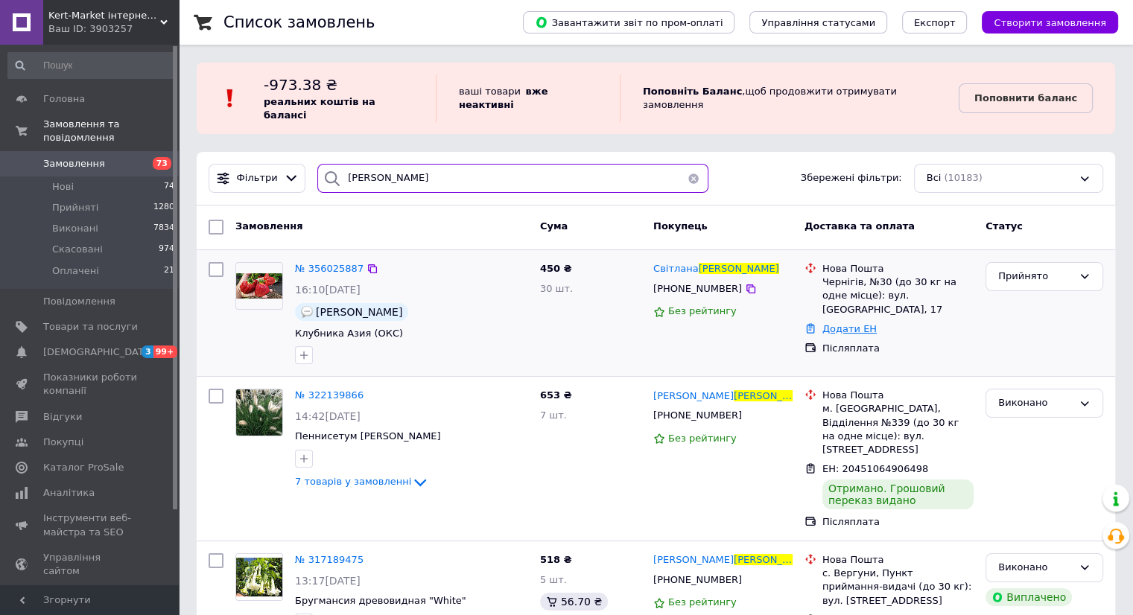
type input "[PERSON_NAME]"
click at [837, 323] on link "Додати ЕН" at bounding box center [849, 328] width 54 height 11
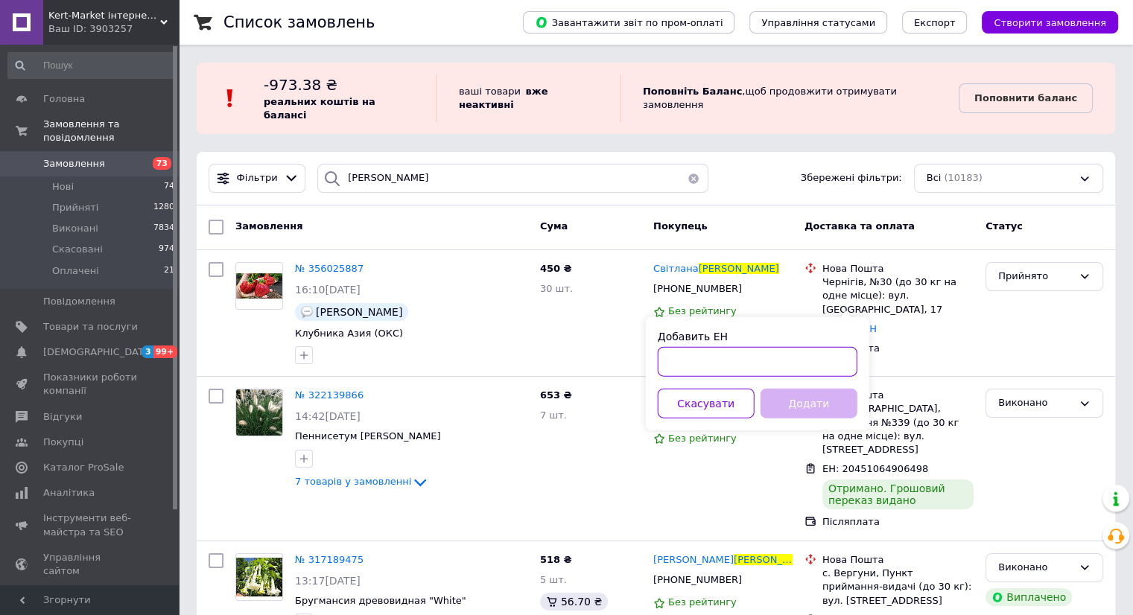
click at [772, 355] on input "Добавить ЕН" at bounding box center [758, 362] width 200 height 30
paste input "20451225032083"
type input "20451225032083"
click at [796, 398] on button "Додати" at bounding box center [809, 404] width 97 height 30
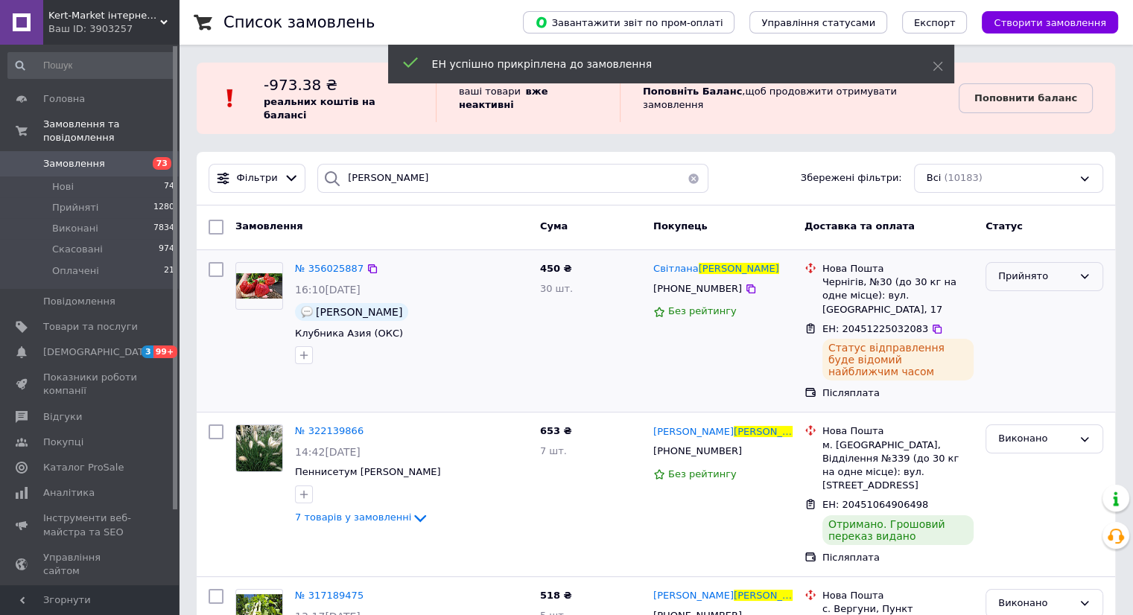
click at [1082, 270] on icon at bounding box center [1085, 276] width 12 height 12
click at [1069, 294] on li "Виконано" at bounding box center [1044, 308] width 116 height 28
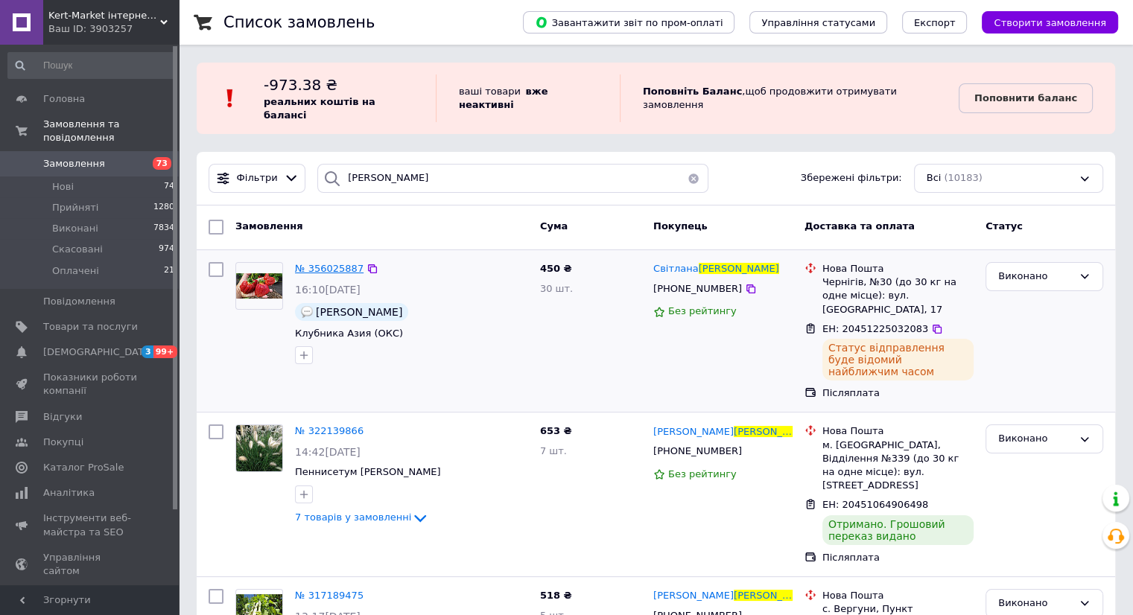
click at [322, 263] on span "№ 356025887" at bounding box center [329, 268] width 69 height 11
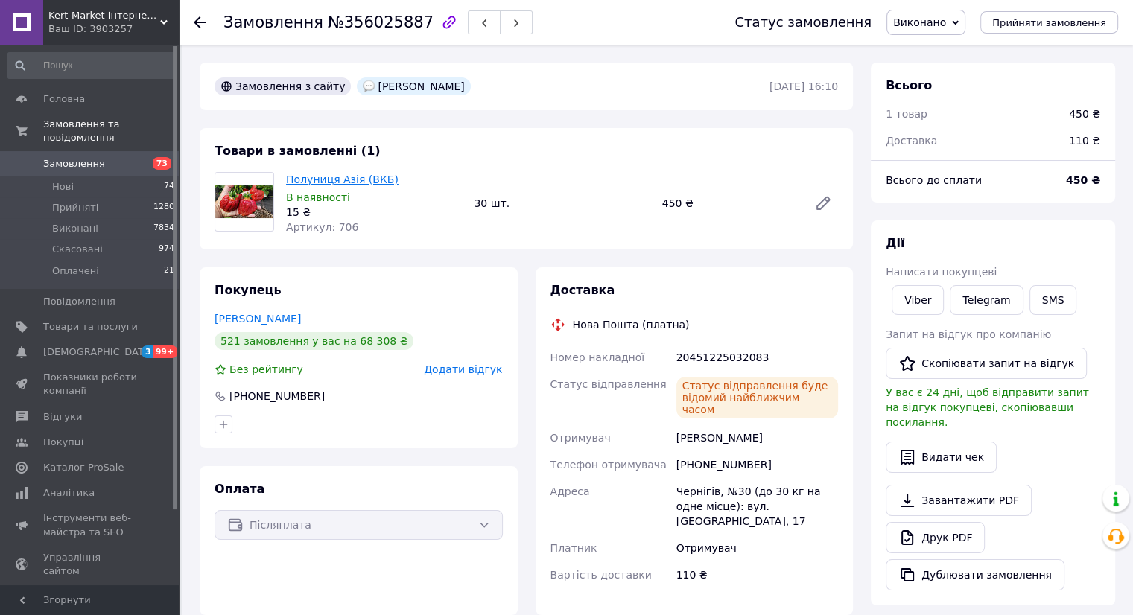
click at [309, 183] on link "Полуниця Азія (ВКБ)" at bounding box center [342, 180] width 112 height 12
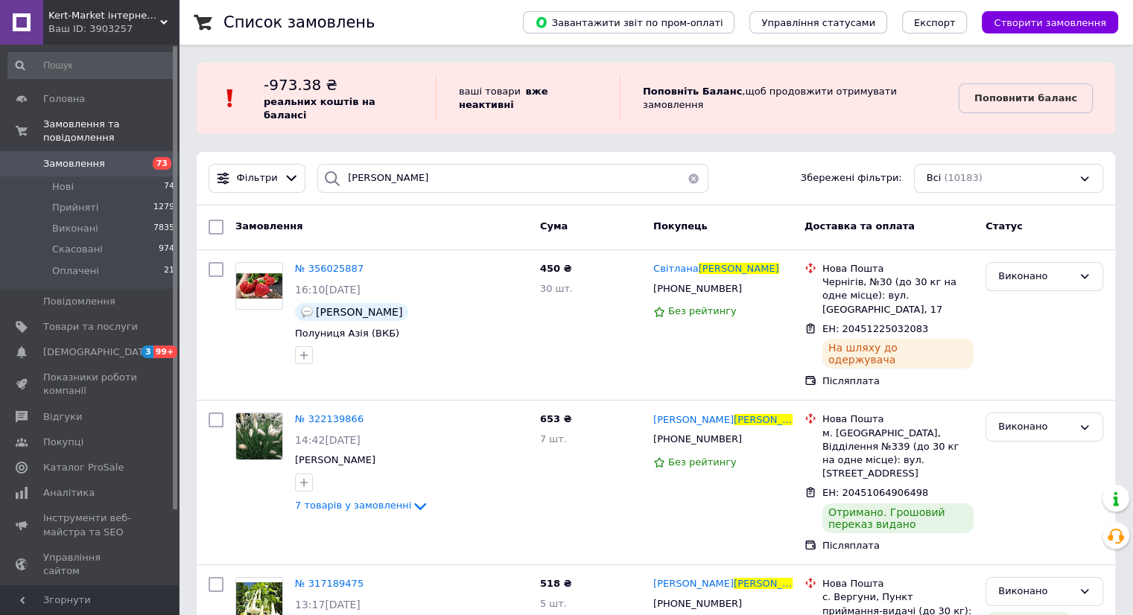
click at [691, 165] on button "button" at bounding box center [694, 178] width 30 height 29
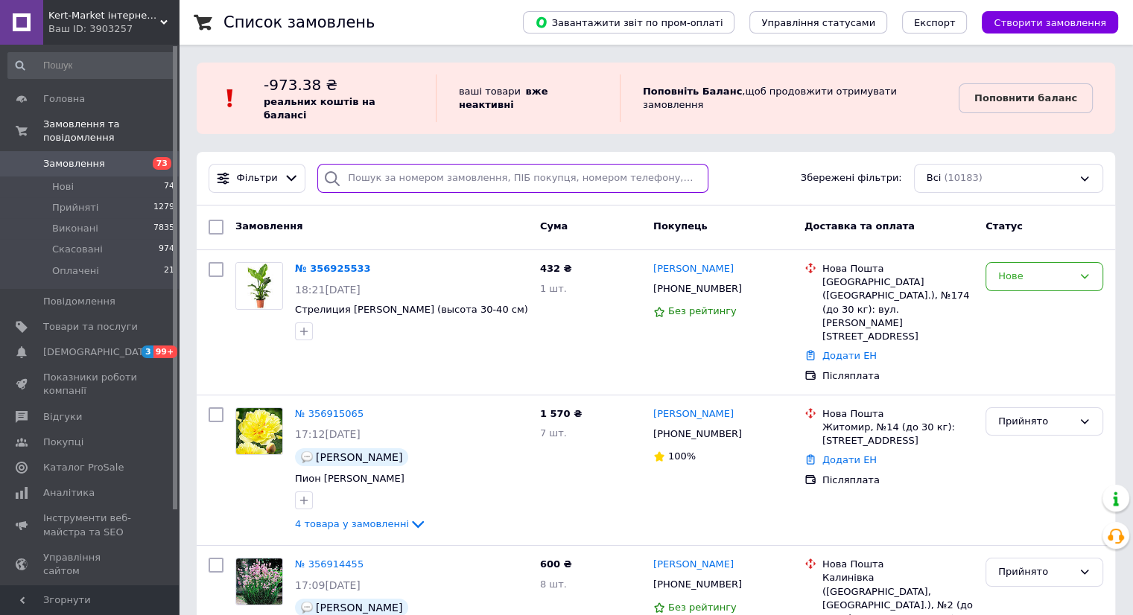
click at [485, 165] on input "search" at bounding box center [512, 178] width 391 height 29
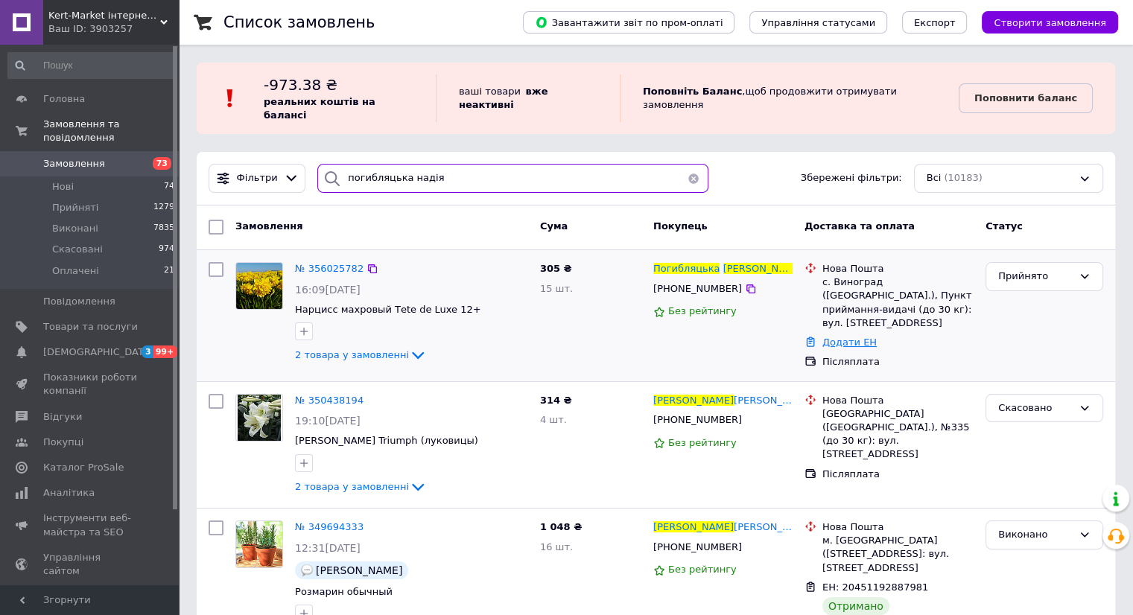
type input "погибляцька надія"
click at [837, 337] on link "Додати ЕН" at bounding box center [849, 342] width 54 height 11
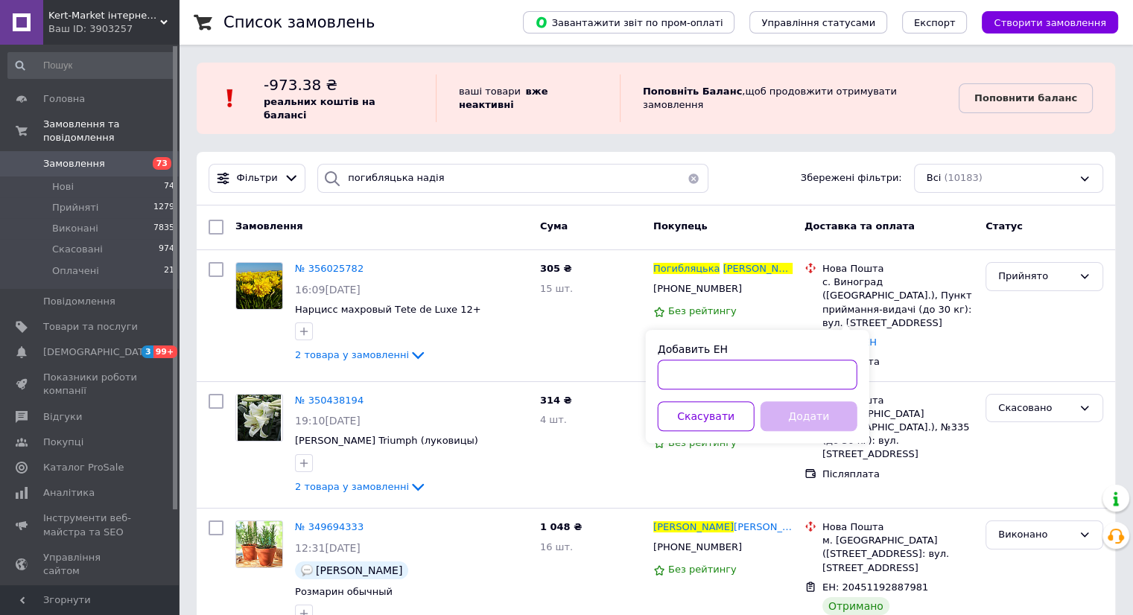
click at [749, 367] on input "Добавить ЕН" at bounding box center [758, 375] width 200 height 30
paste input "20451225023612"
type input "20451225023612"
click at [804, 413] on button "Додати" at bounding box center [809, 417] width 97 height 30
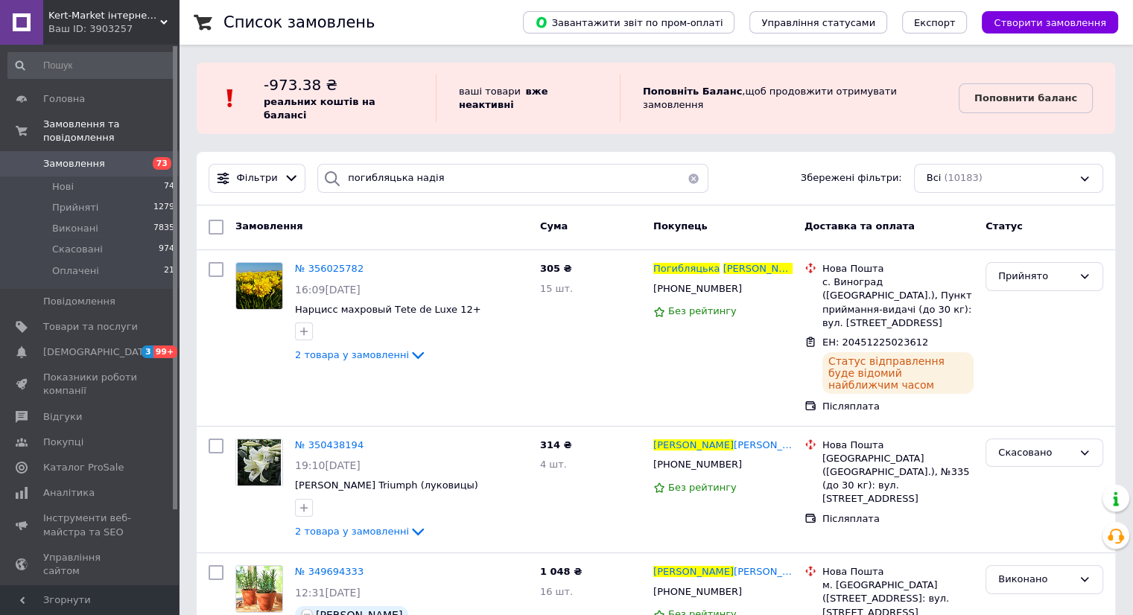
click at [1085, 274] on icon at bounding box center [1085, 276] width 8 height 4
click at [1066, 294] on li "Виконано" at bounding box center [1044, 308] width 116 height 28
click at [322, 263] on span "№ 356025782" at bounding box center [329, 268] width 69 height 11
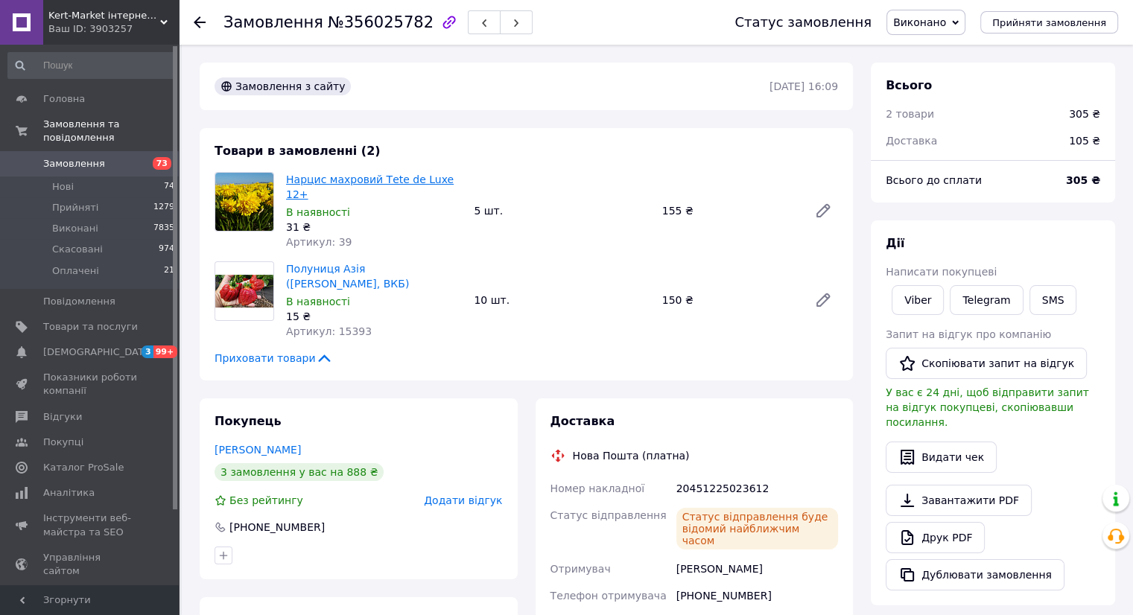
click at [355, 182] on link "Нарцис махровий Tеte de Luxe 12+" at bounding box center [370, 187] width 168 height 27
click at [343, 263] on link "Полуниця Азія ([PERSON_NAME], ВКБ)" at bounding box center [347, 276] width 123 height 27
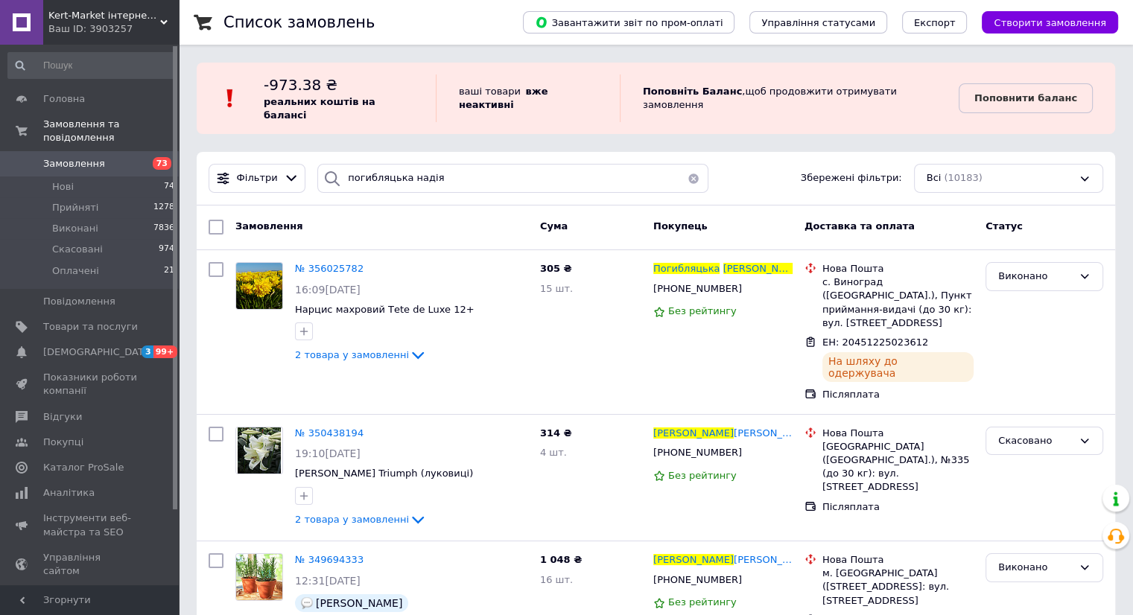
click at [691, 168] on button "button" at bounding box center [694, 178] width 30 height 29
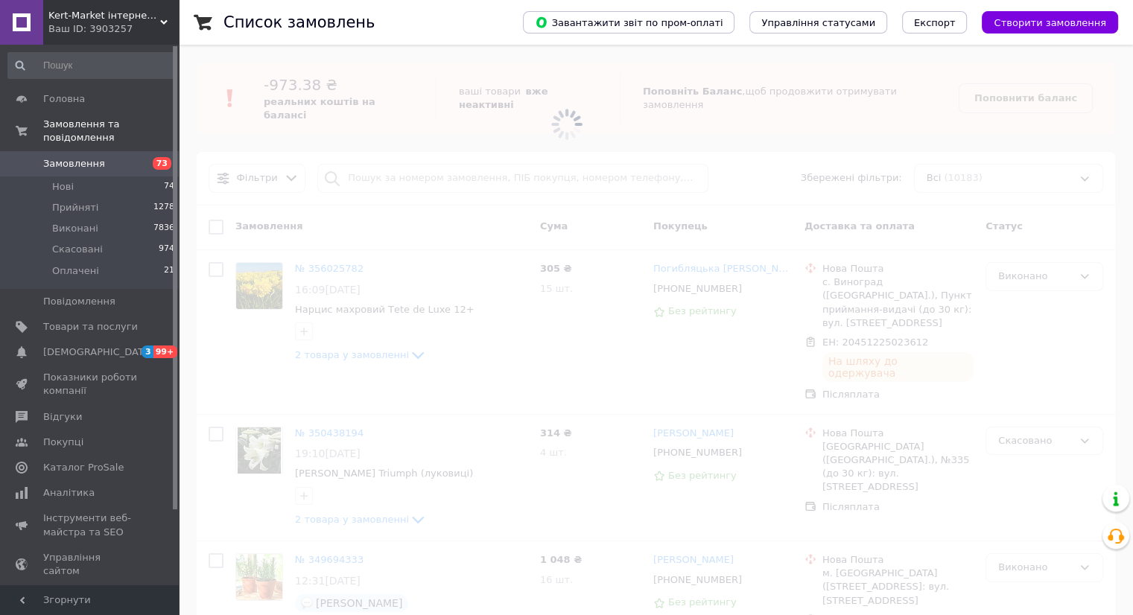
click at [384, 169] on span at bounding box center [566, 124] width 1133 height 248
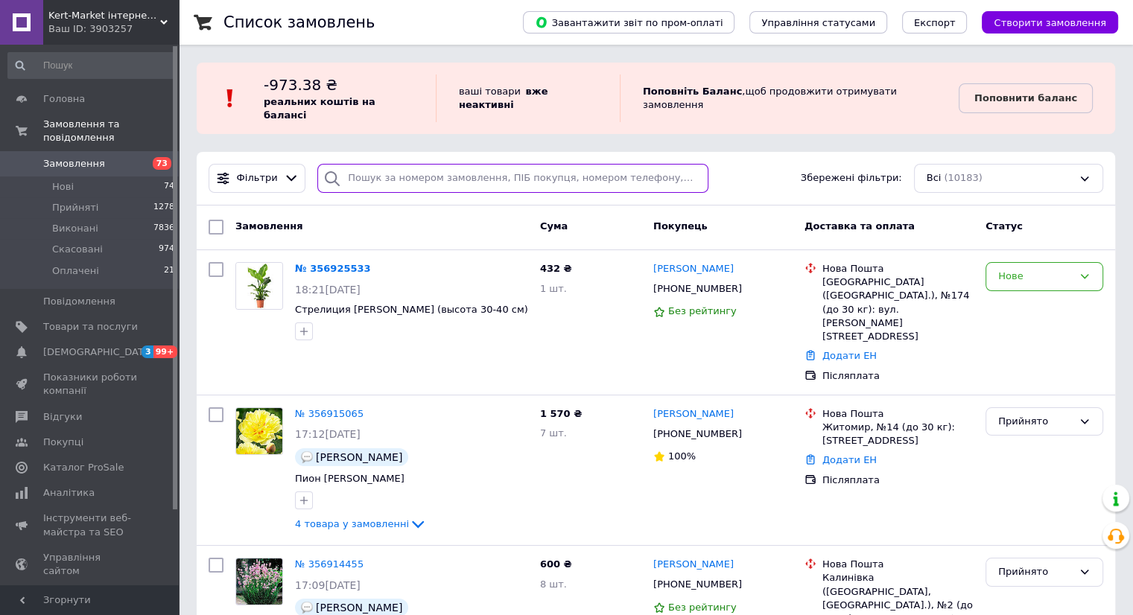
click at [426, 165] on input "search" at bounding box center [512, 178] width 391 height 29
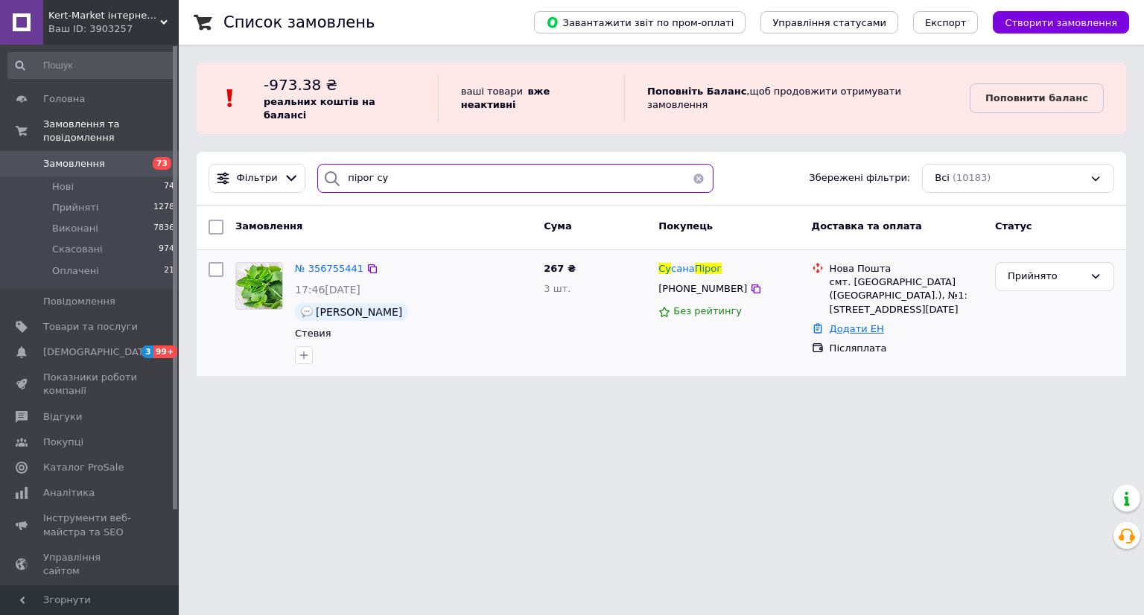
type input "пірог су"
click at [854, 323] on link "Додати ЕН" at bounding box center [857, 328] width 54 height 11
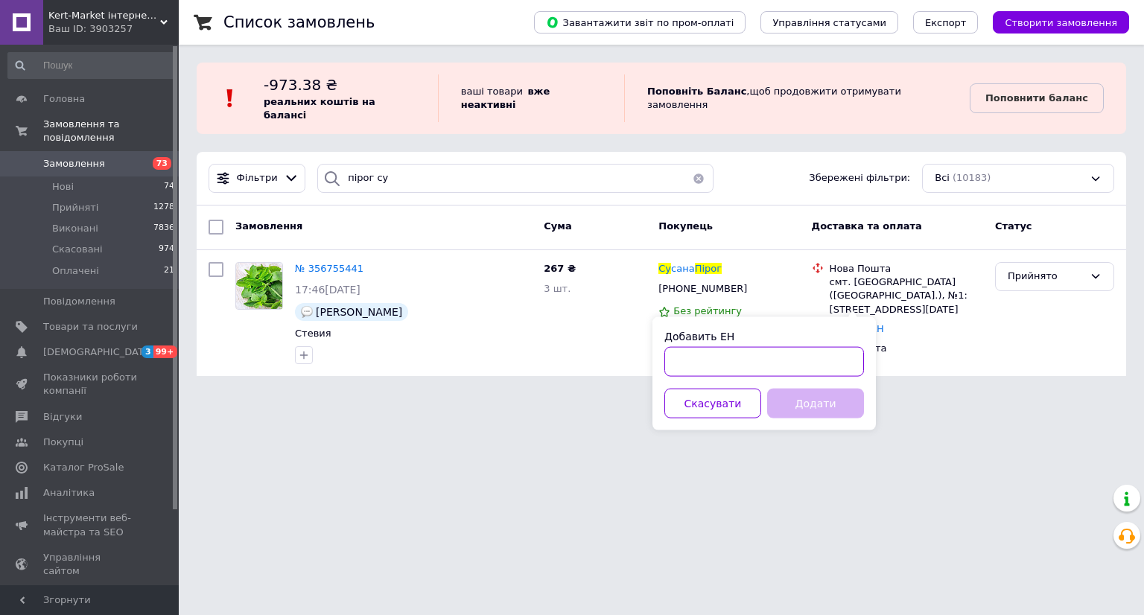
click at [819, 367] on input "Добавить ЕН" at bounding box center [764, 362] width 200 height 30
paste input "20451225021107"
type input "20451225021107"
click at [807, 407] on button "Додати" at bounding box center [815, 404] width 97 height 30
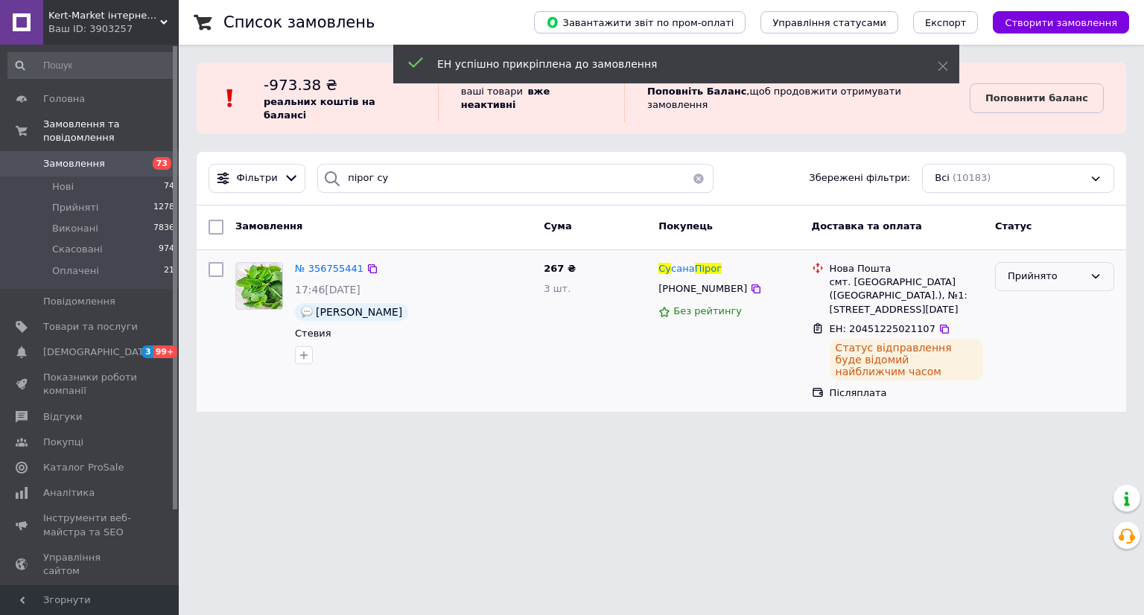
click at [1097, 270] on icon at bounding box center [1096, 276] width 12 height 12
click at [1084, 294] on li "Виконано" at bounding box center [1055, 308] width 118 height 28
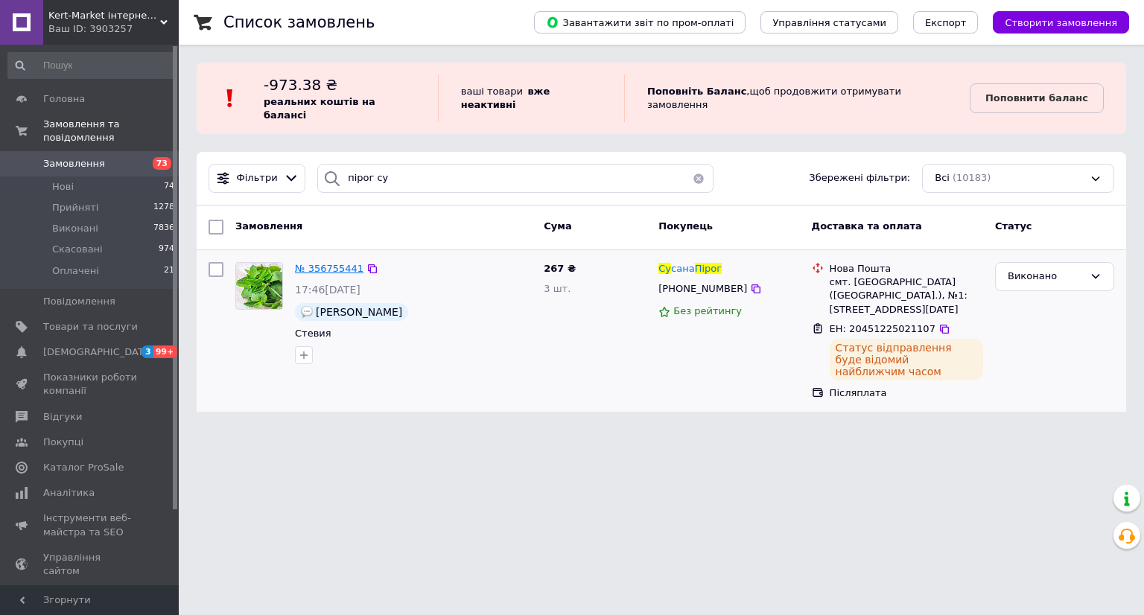
click at [316, 263] on span "№ 356755441" at bounding box center [329, 268] width 69 height 11
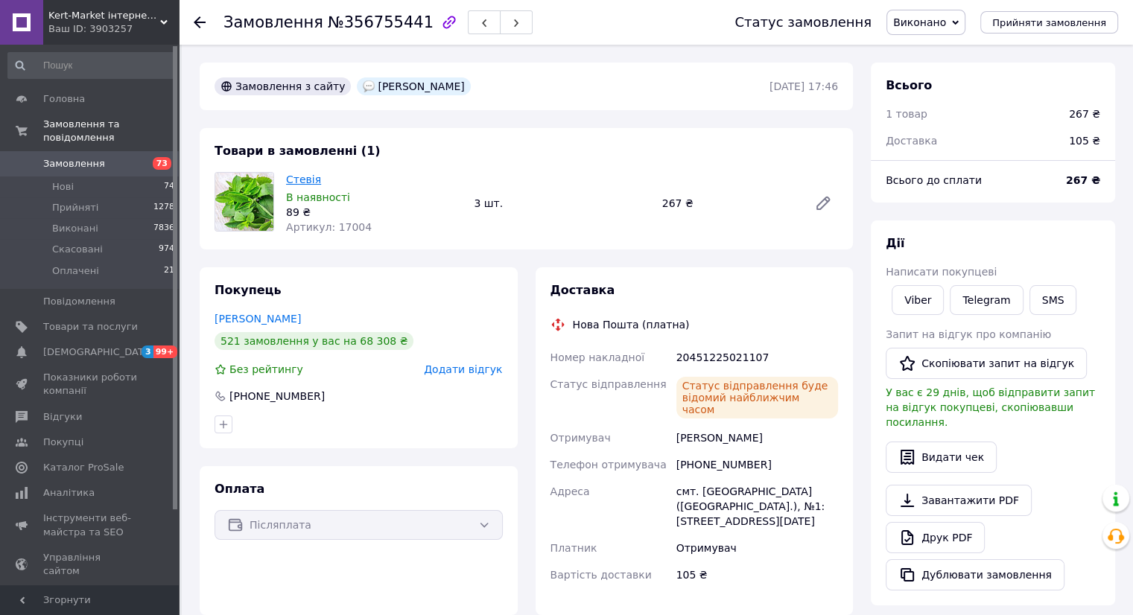
click at [291, 180] on link "Стевія" at bounding box center [303, 180] width 35 height 12
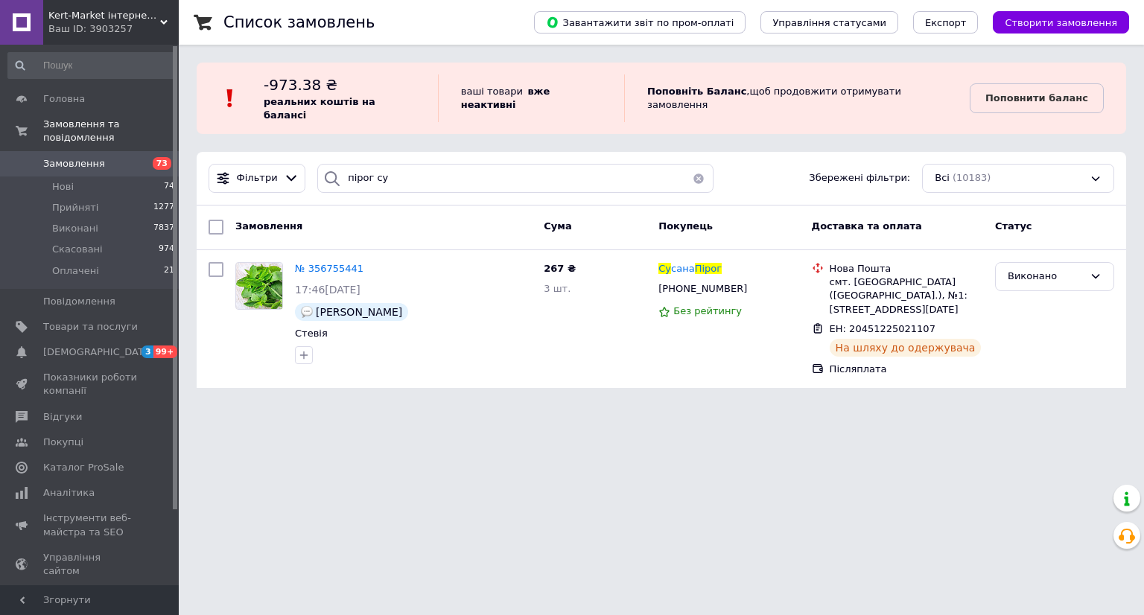
click at [692, 165] on button "button" at bounding box center [699, 178] width 30 height 29
